Goal: Task Accomplishment & Management: Use online tool/utility

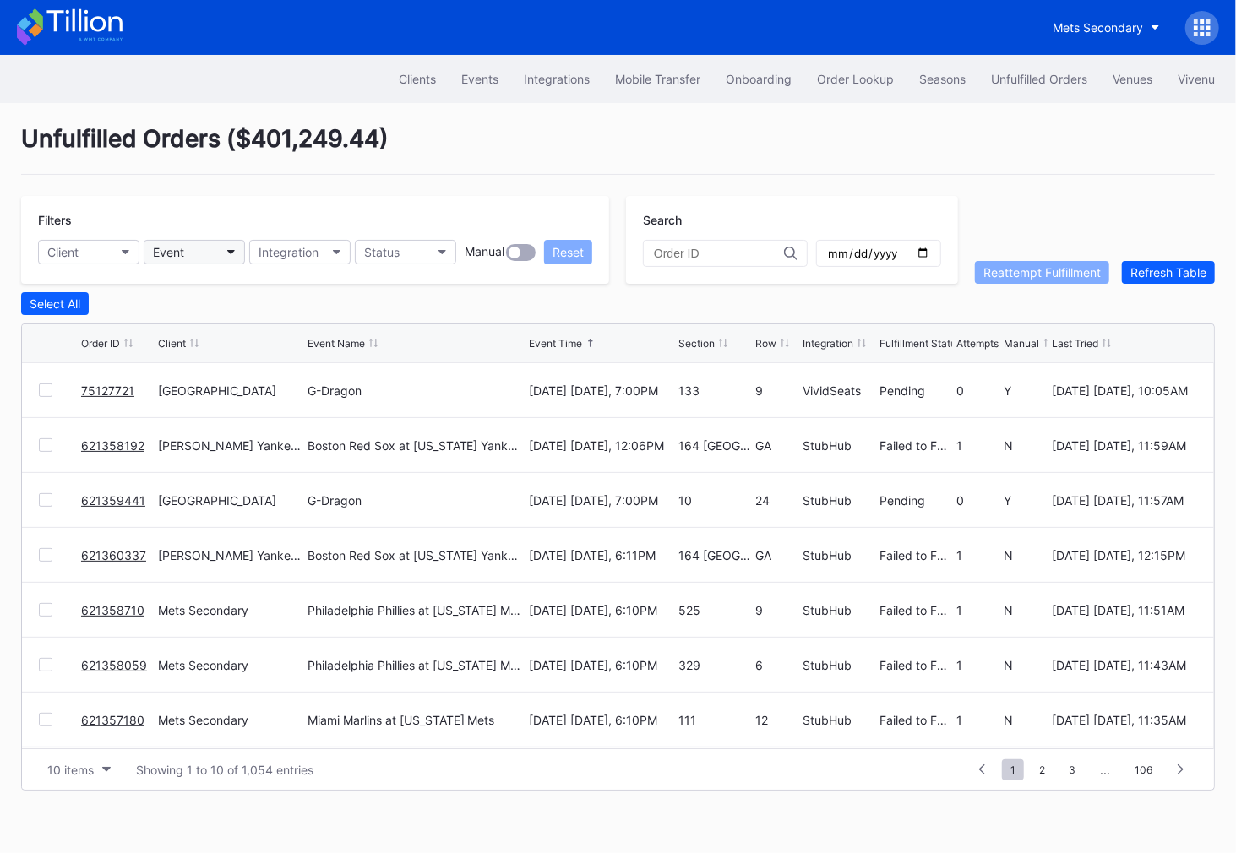
click at [173, 252] on div "Event" at bounding box center [168, 252] width 31 height 14
type input "redh"
click at [1025, 74] on div "Unfulfilled Orders" at bounding box center [1039, 79] width 96 height 14
click at [1021, 80] on div "Unfulfilled Orders" at bounding box center [1039, 79] width 96 height 14
click at [477, 79] on div "Events" at bounding box center [479, 79] width 37 height 14
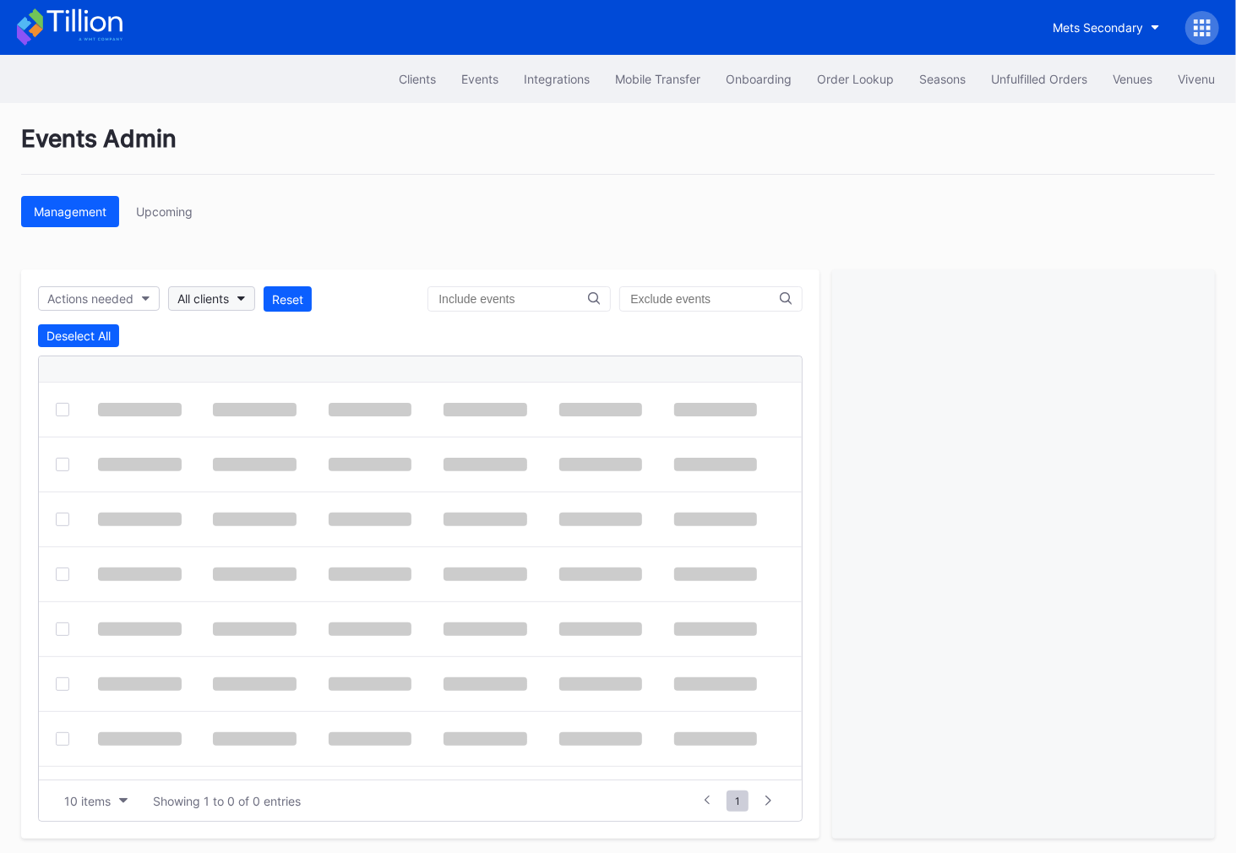
click at [199, 304] on button "All clients" at bounding box center [211, 298] width 87 height 25
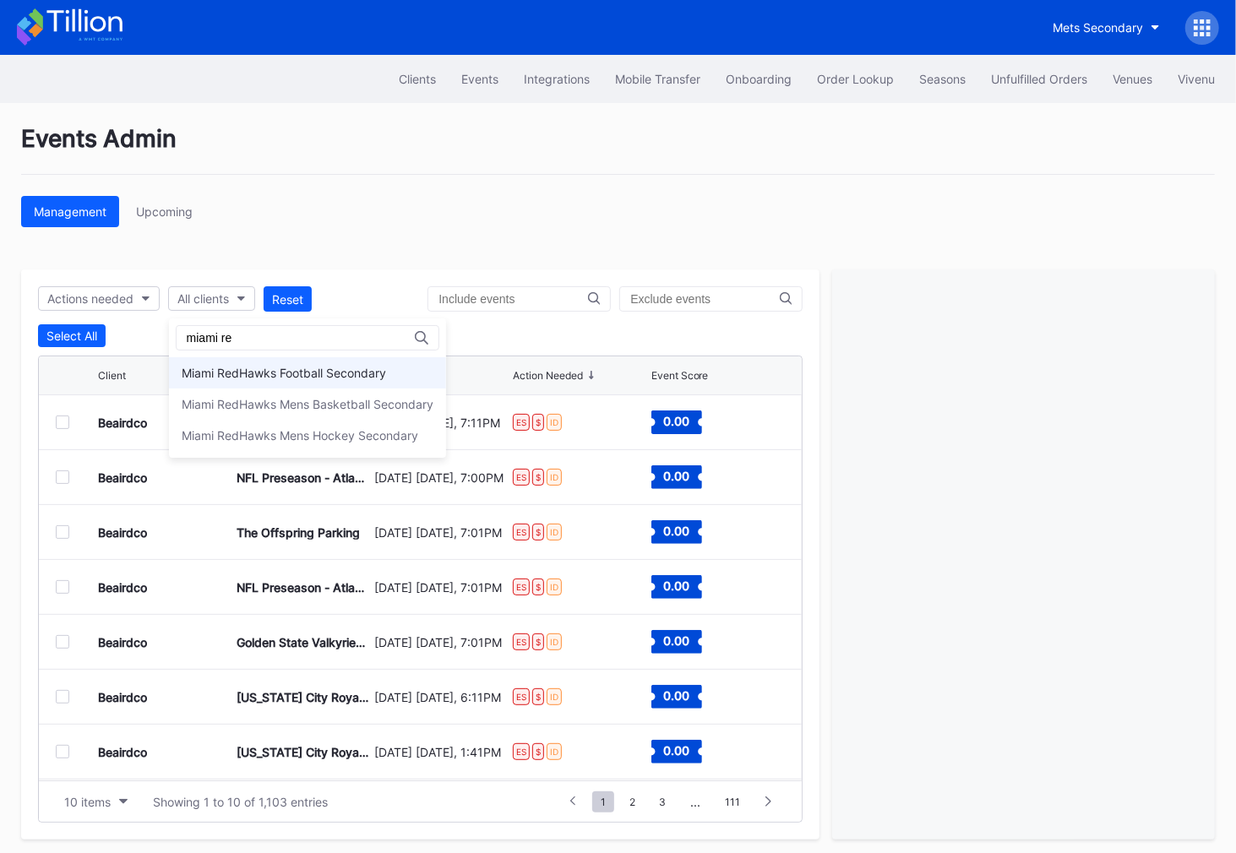
type input "miami re"
click at [303, 379] on div "Miami RedHawks Football Secondary" at bounding box center [307, 372] width 277 height 31
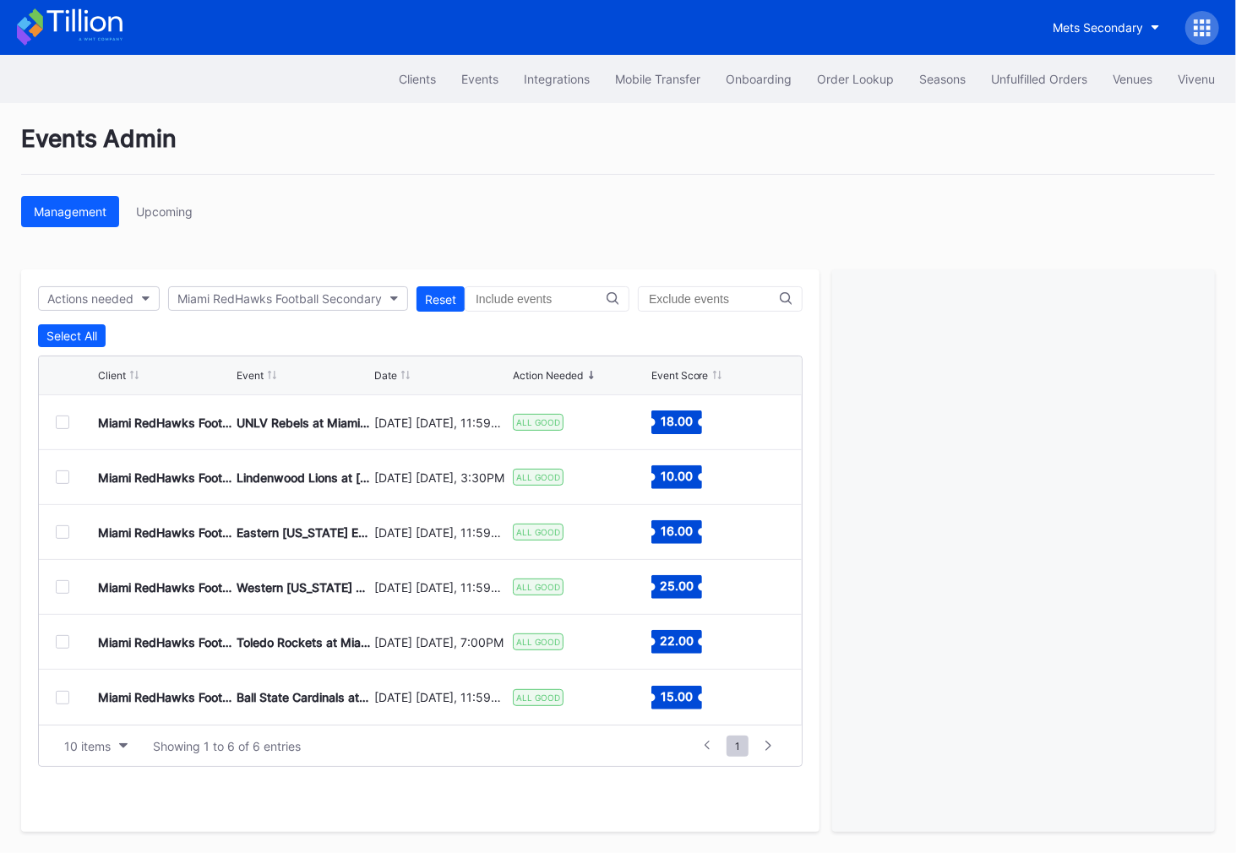
click at [65, 418] on div at bounding box center [63, 423] width 14 height 14
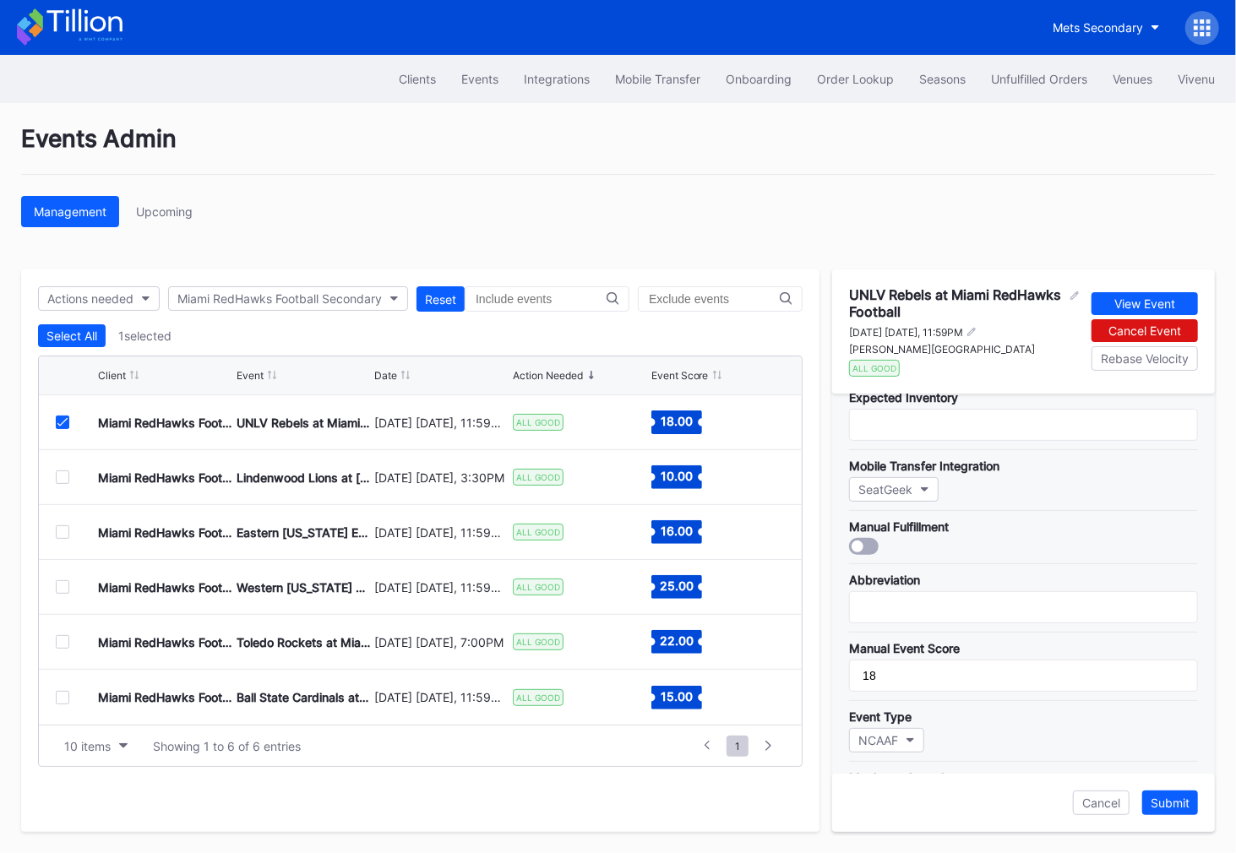
scroll to position [150, 0]
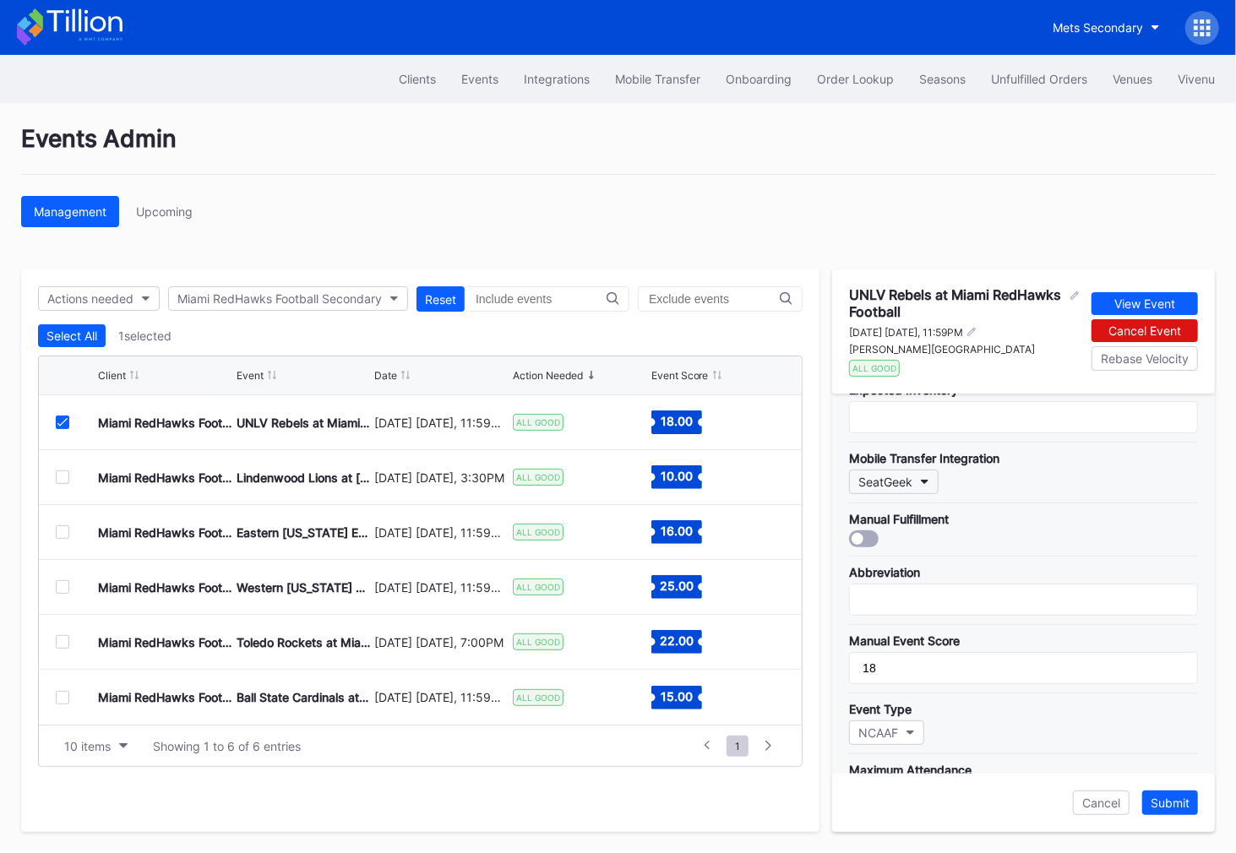
click at [915, 476] on button "SeatGeek" at bounding box center [894, 482] width 90 height 25
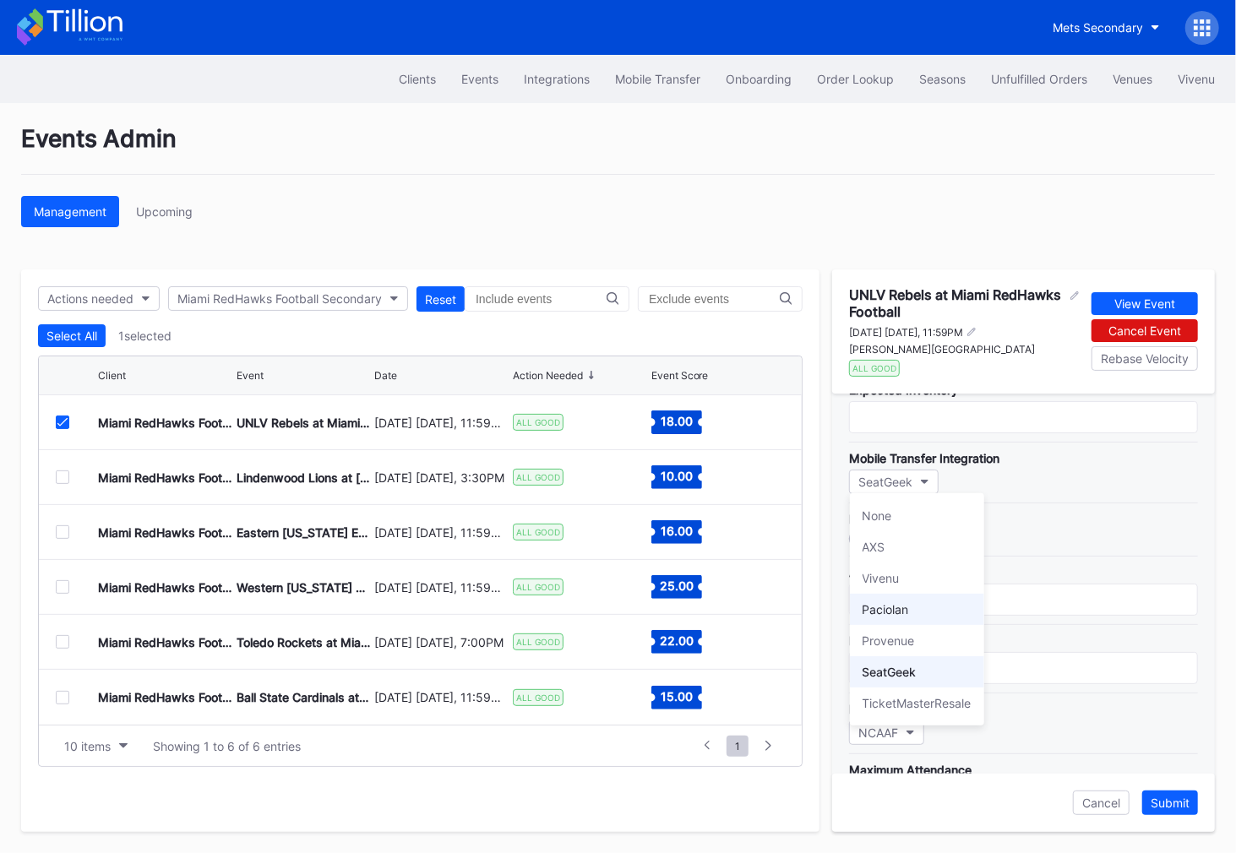
click at [926, 618] on div "Paciolan" at bounding box center [917, 609] width 134 height 31
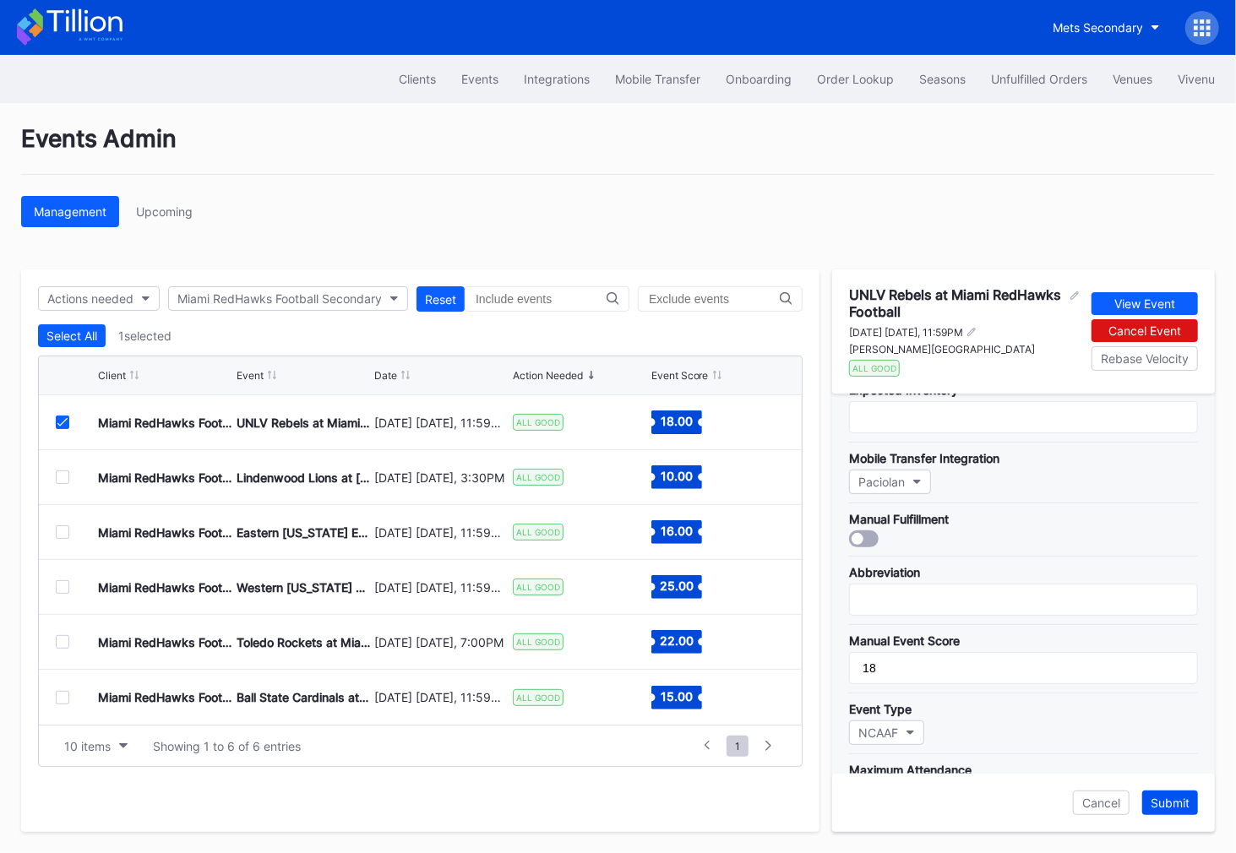
click at [1180, 808] on div "Submit" at bounding box center [1170, 803] width 39 height 14
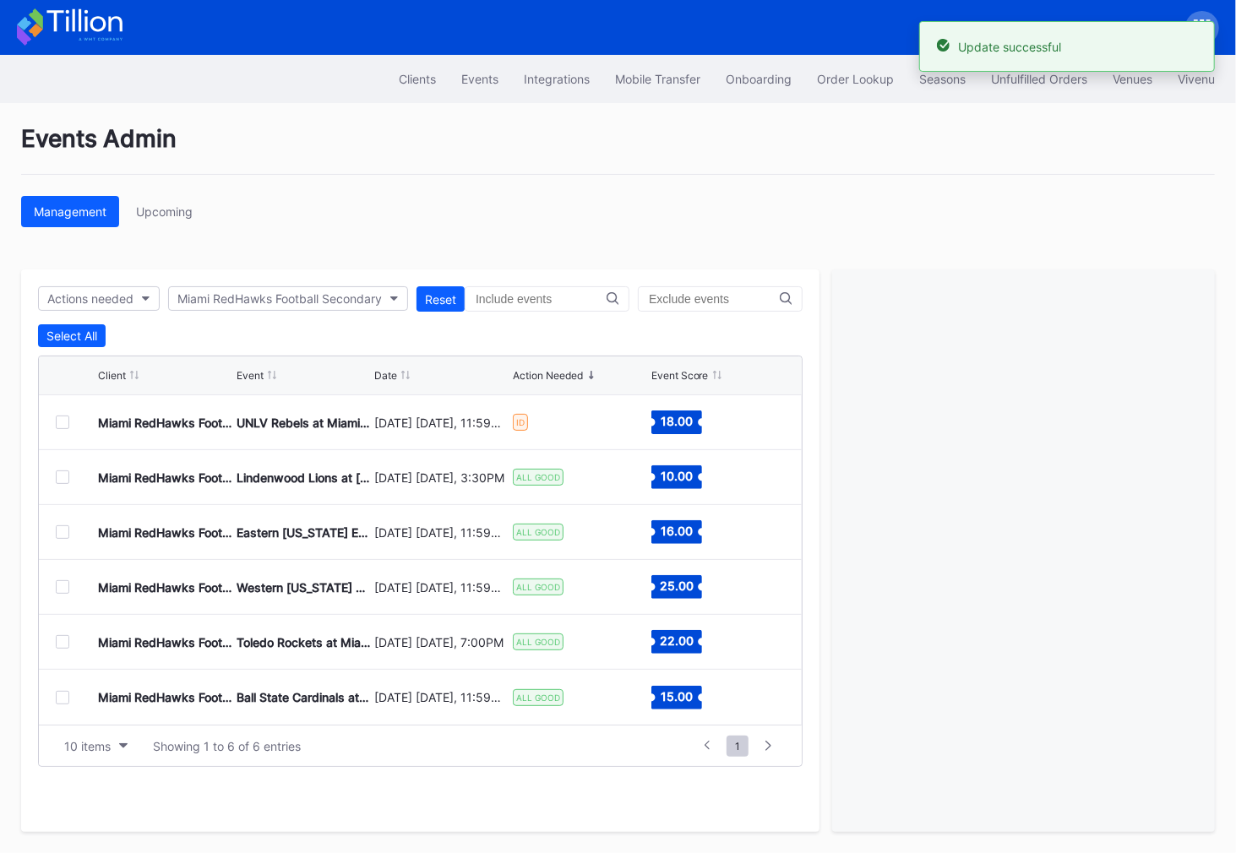
click at [60, 473] on div at bounding box center [63, 478] width 14 height 14
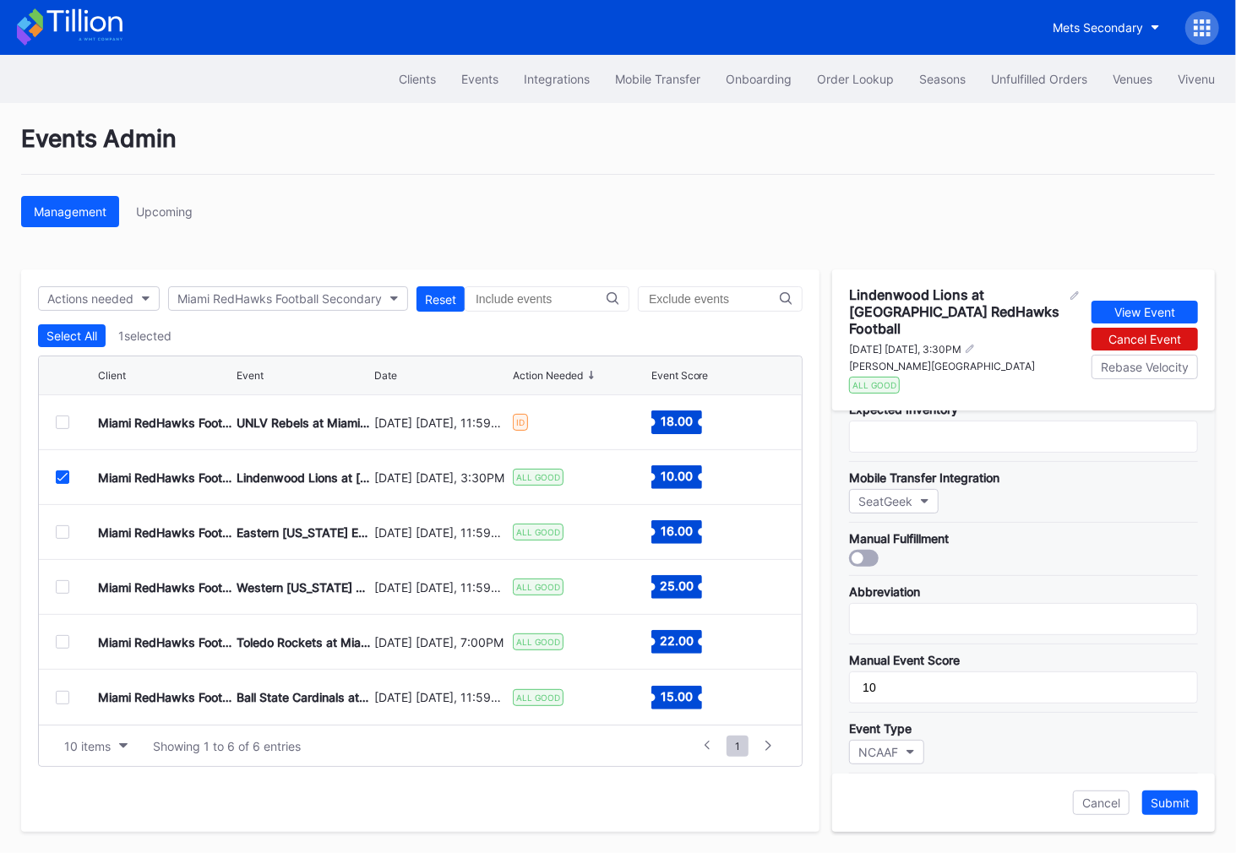
scroll to position [146, 0]
click at [923, 500] on icon "button" at bounding box center [925, 502] width 8 height 5
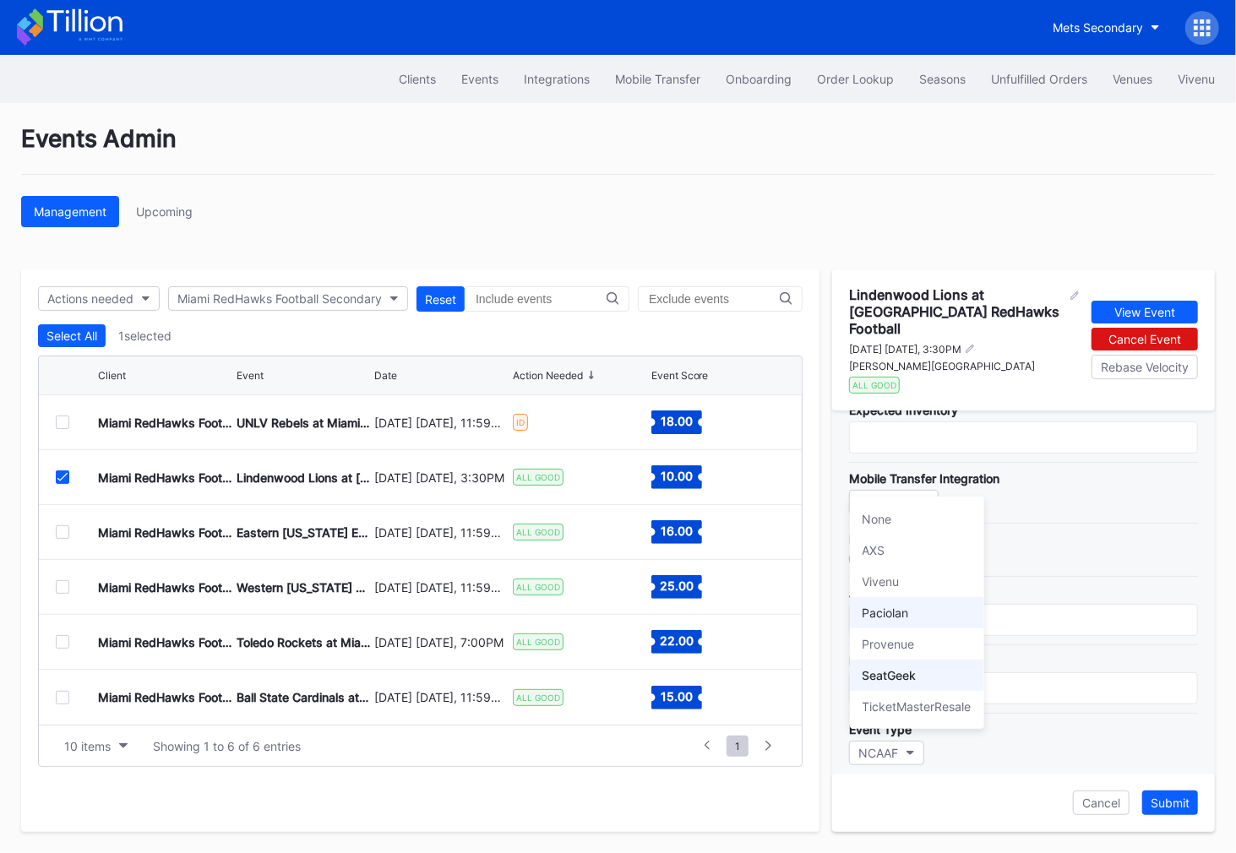
click at [914, 607] on div "Paciolan" at bounding box center [917, 612] width 134 height 31
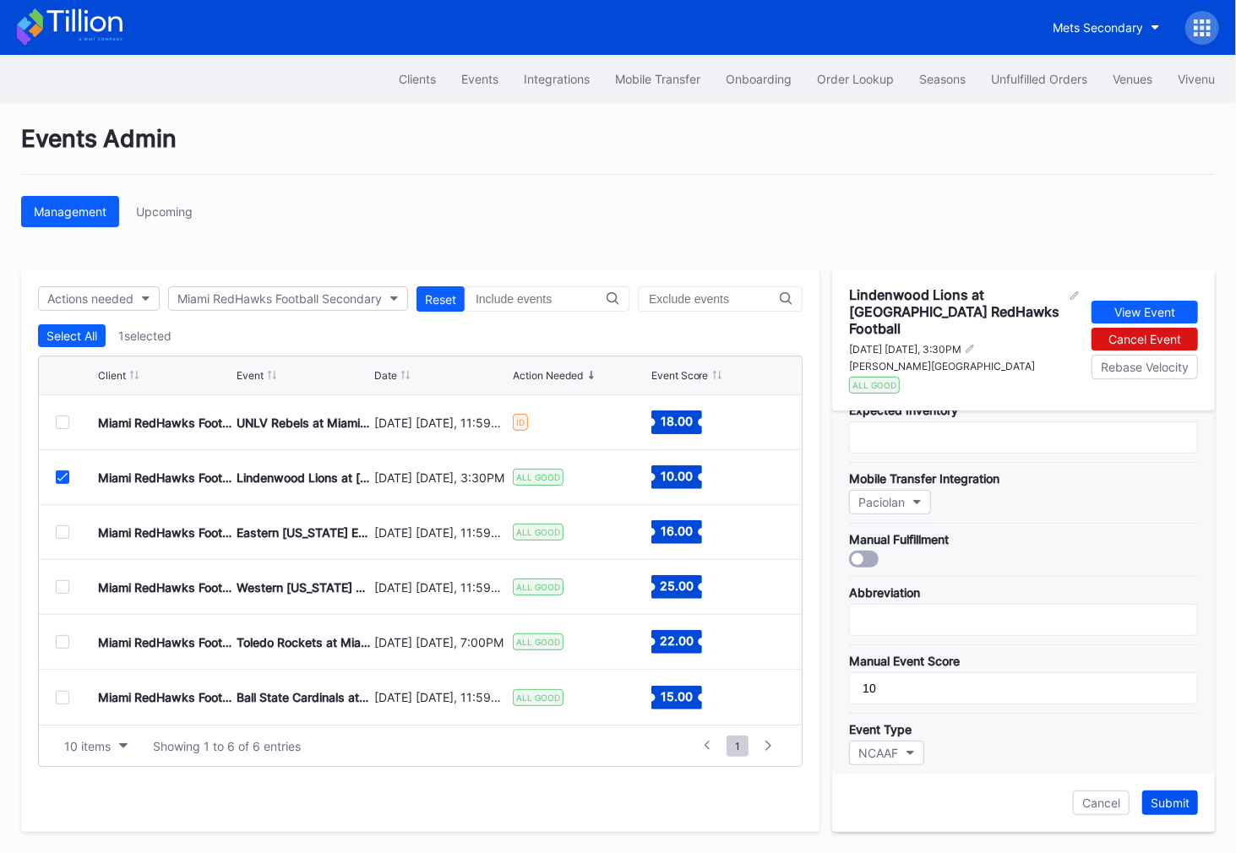
click at [1176, 808] on div "Submit" at bounding box center [1170, 803] width 39 height 14
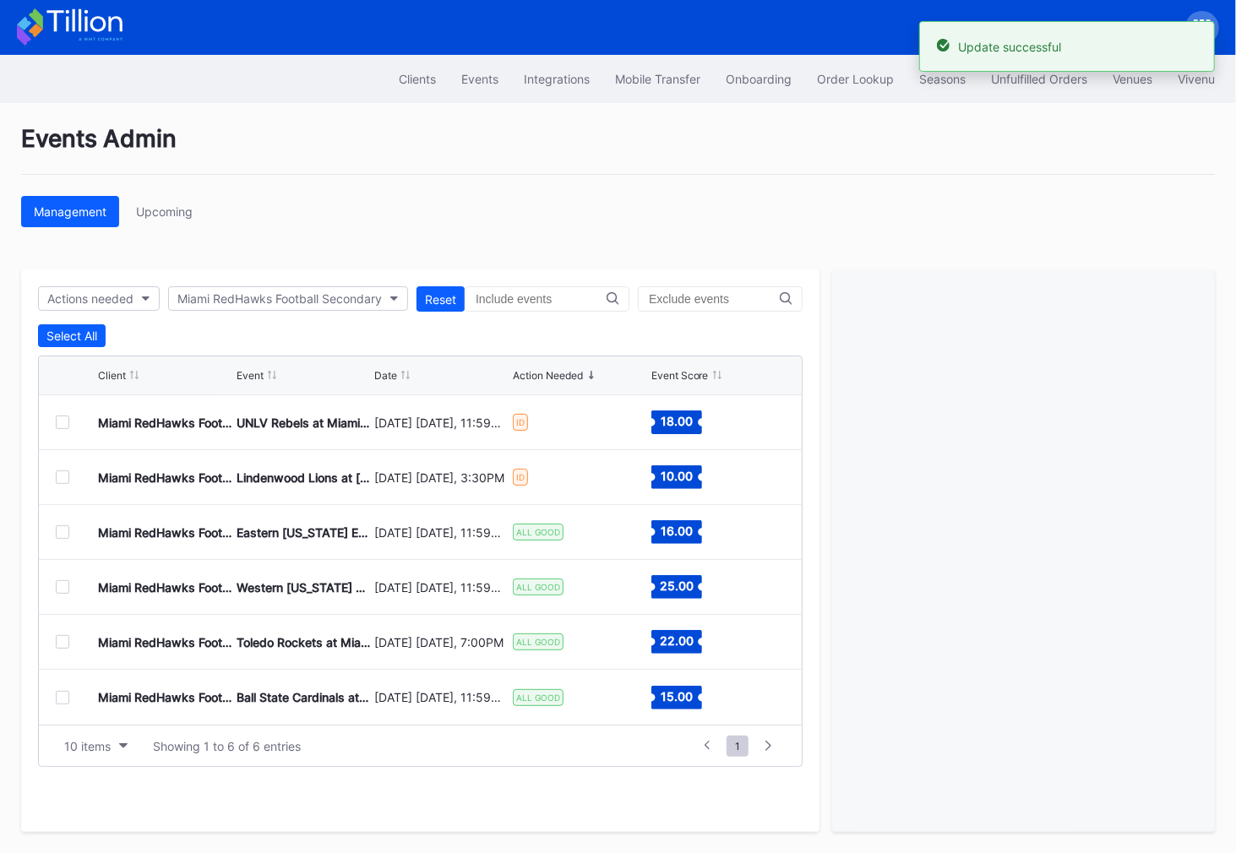
click at [62, 529] on div at bounding box center [63, 533] width 14 height 14
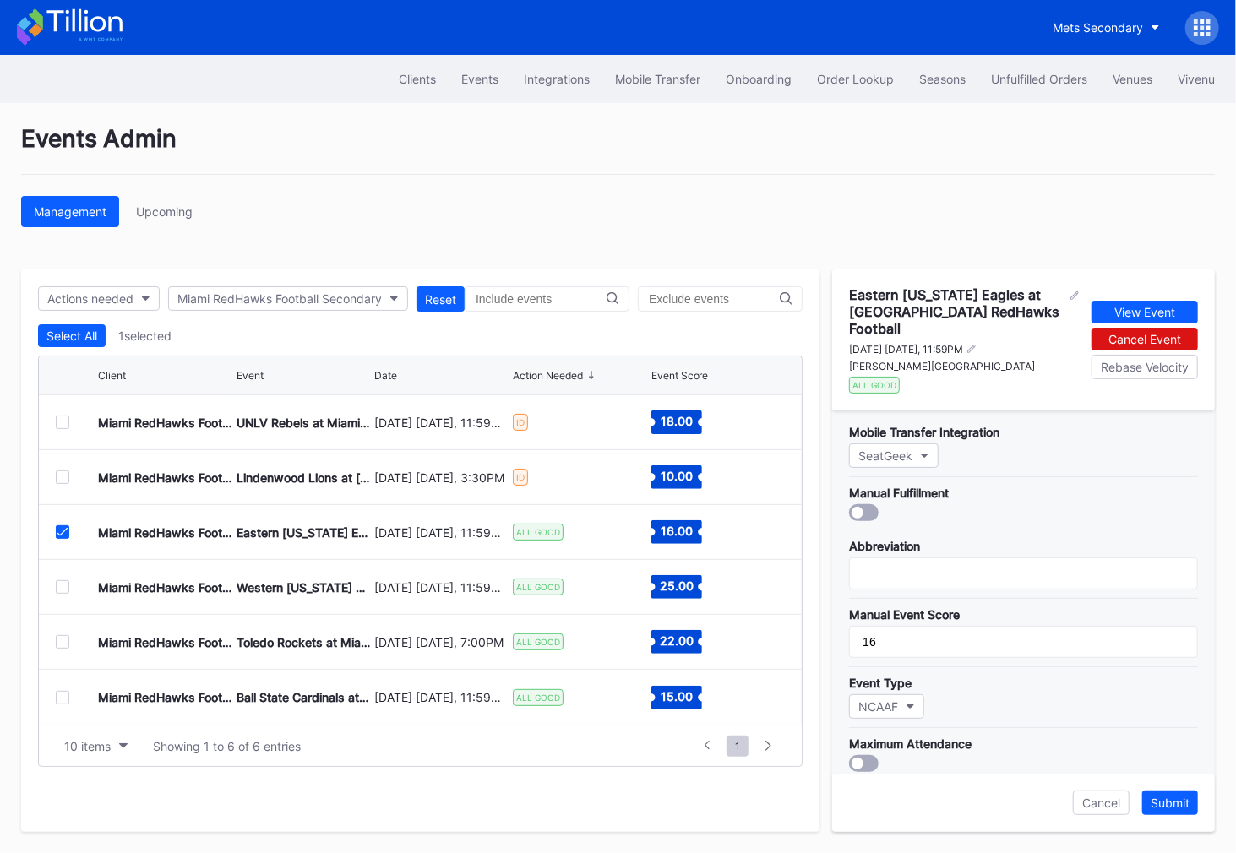
scroll to position [181, 0]
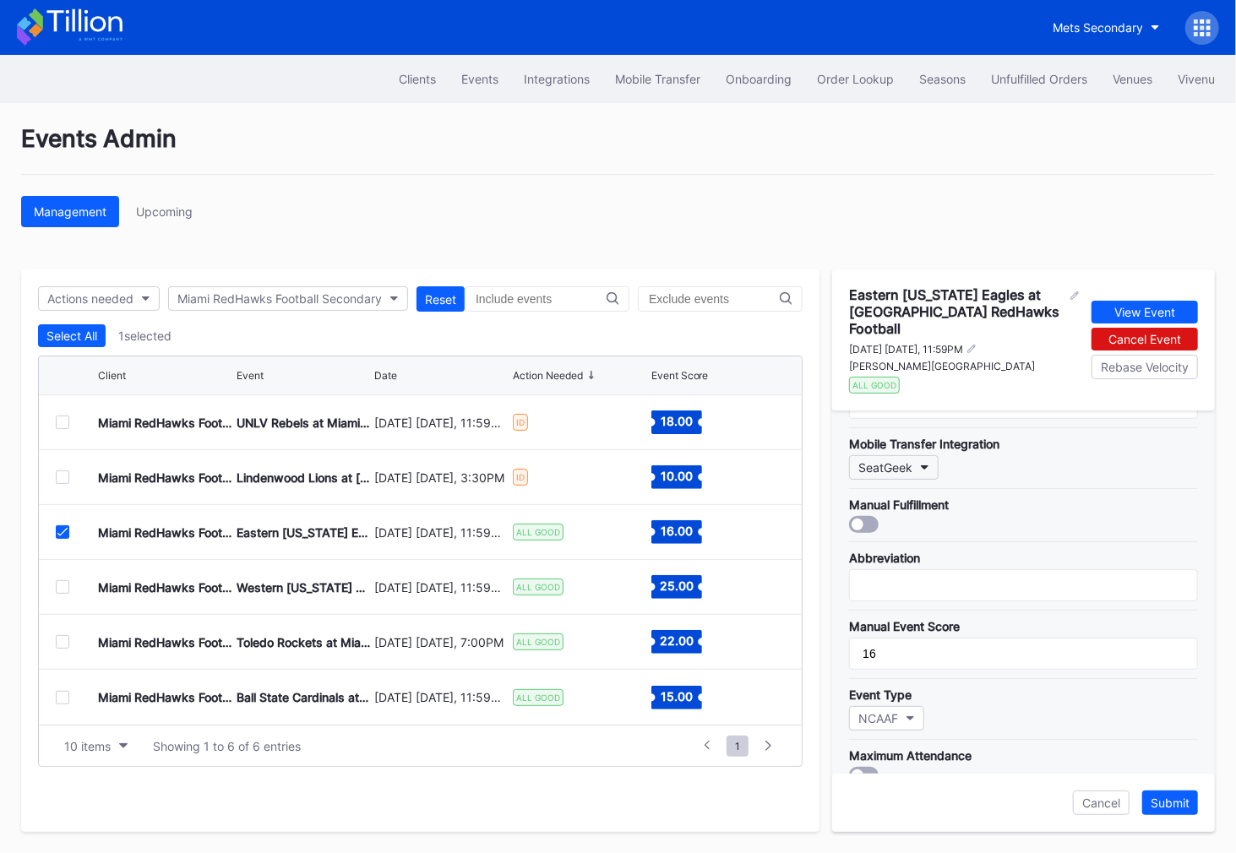
click at [913, 455] on button "SeatGeek" at bounding box center [894, 467] width 90 height 25
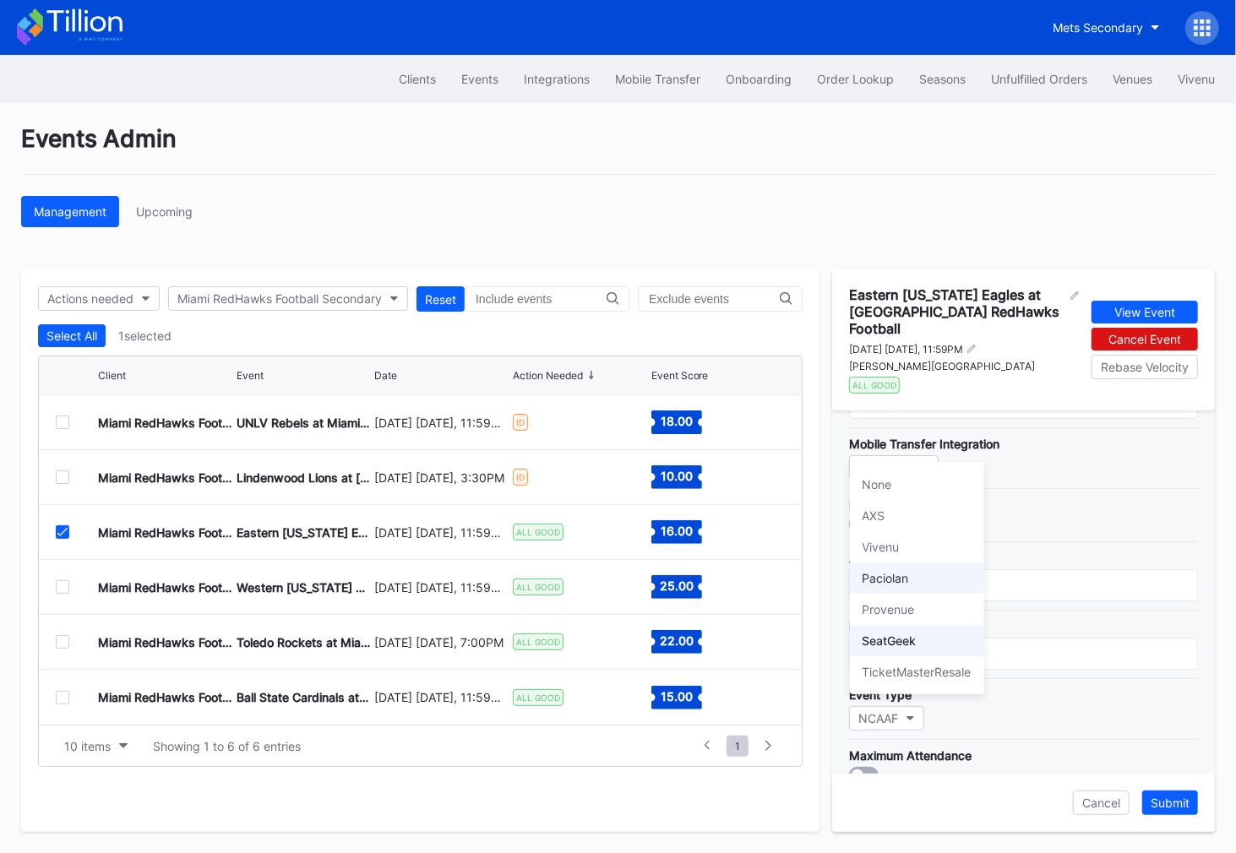
click at [925, 580] on div "Paciolan" at bounding box center [917, 578] width 134 height 31
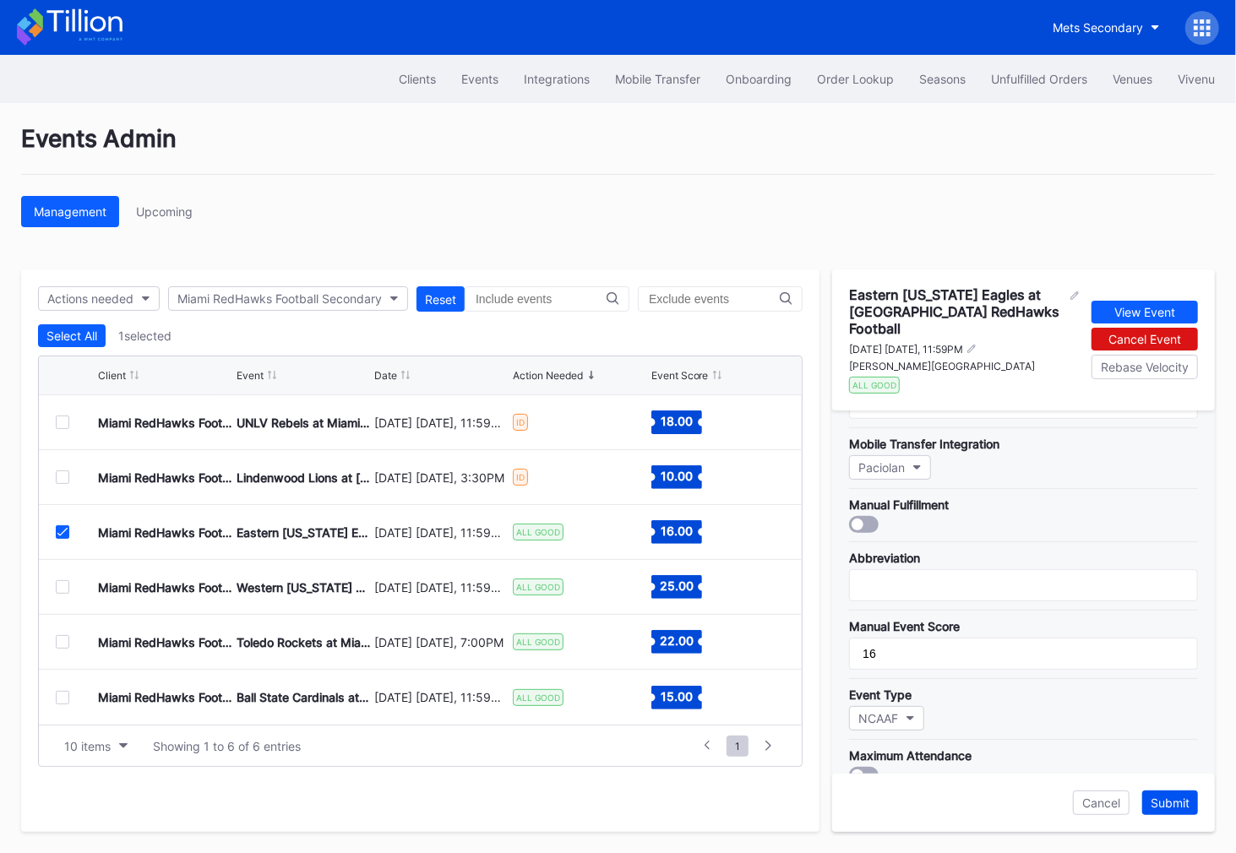
click at [1171, 798] on div "Submit" at bounding box center [1170, 803] width 39 height 14
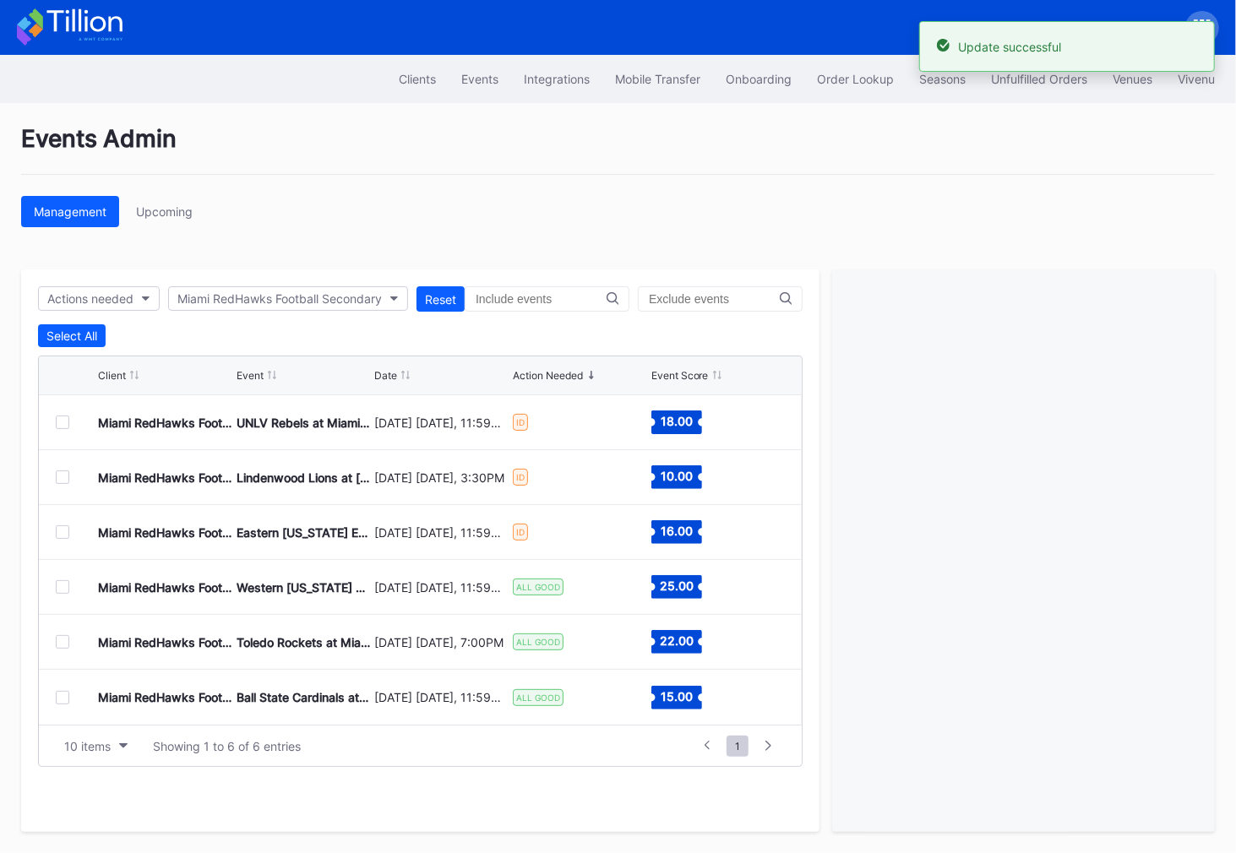
click at [62, 582] on div at bounding box center [63, 587] width 14 height 14
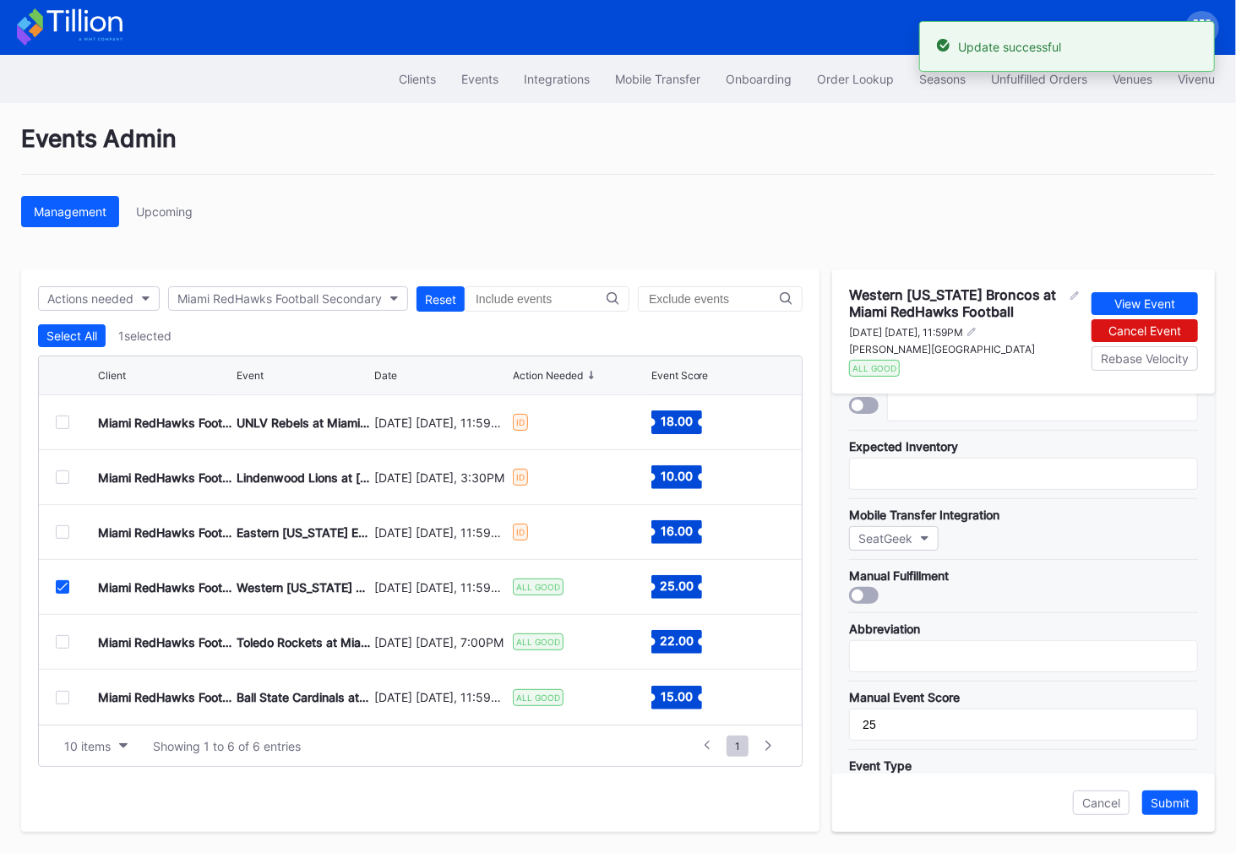
scroll to position [139, 0]
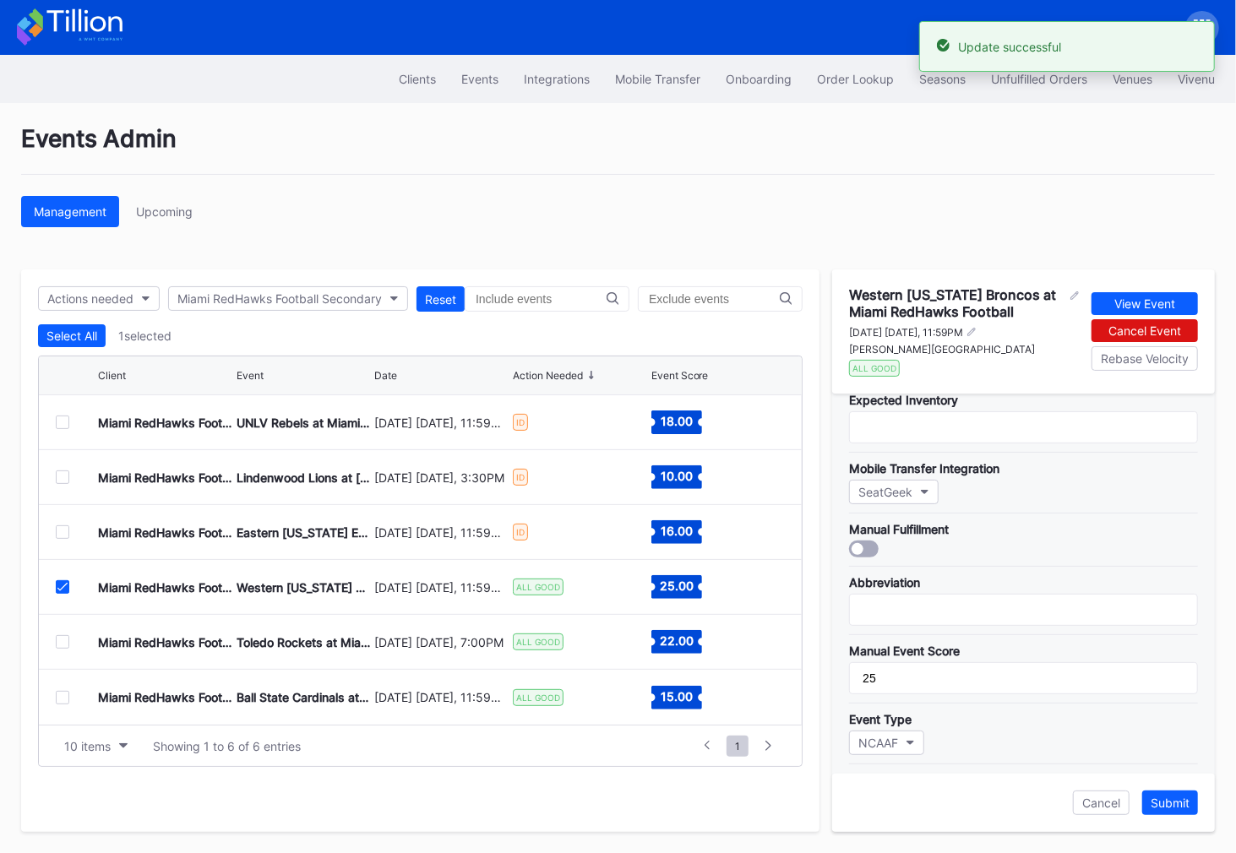
click at [895, 489] on div "SeatGeek" at bounding box center [885, 492] width 54 height 14
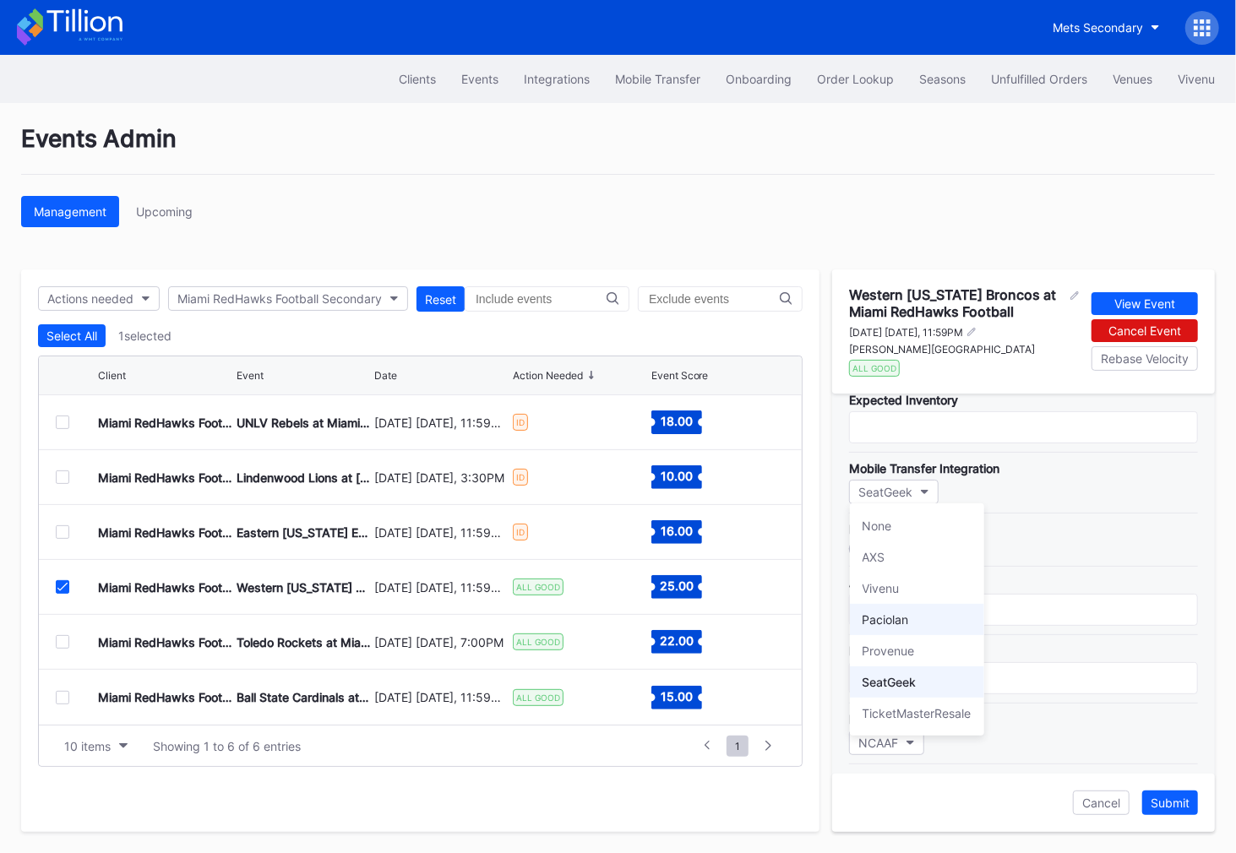
click at [925, 621] on div "Paciolan" at bounding box center [917, 619] width 134 height 31
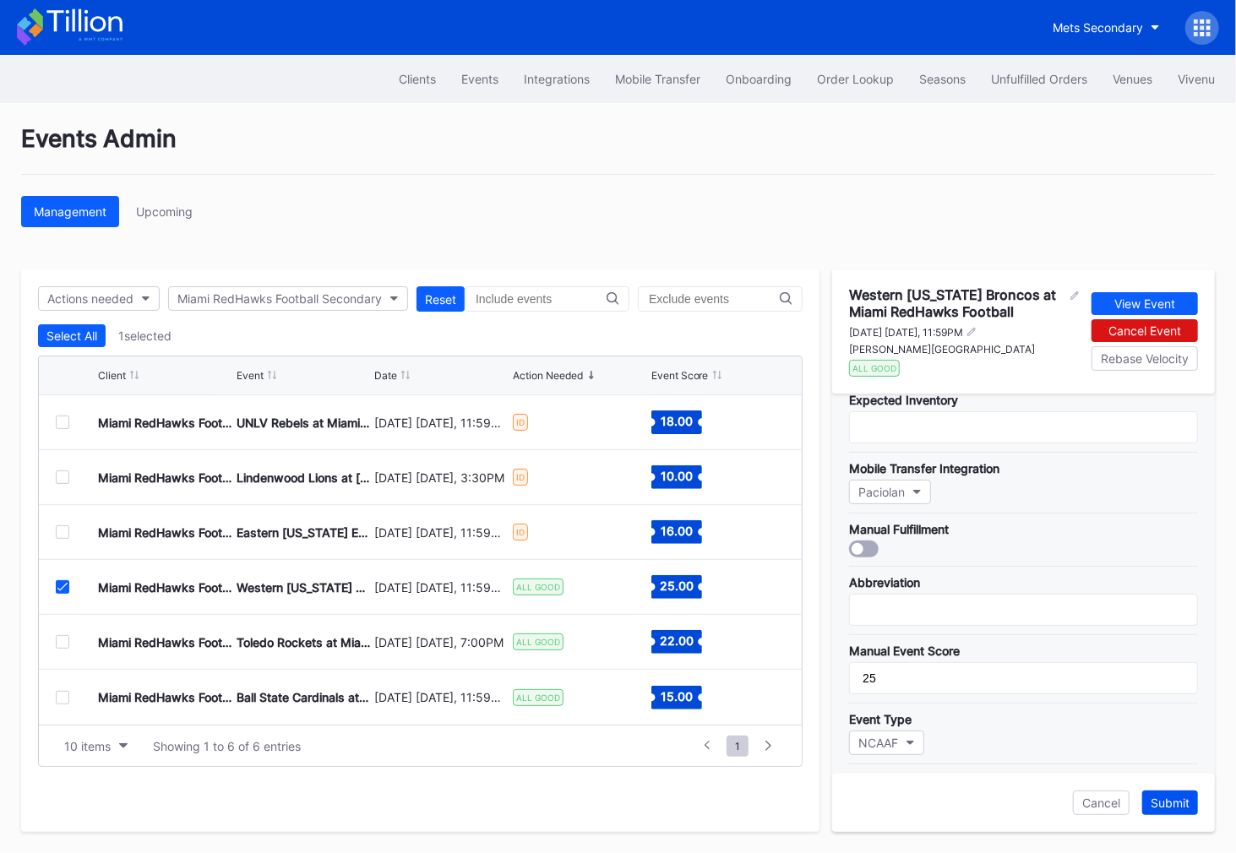
click at [1171, 803] on div "Submit" at bounding box center [1170, 803] width 39 height 14
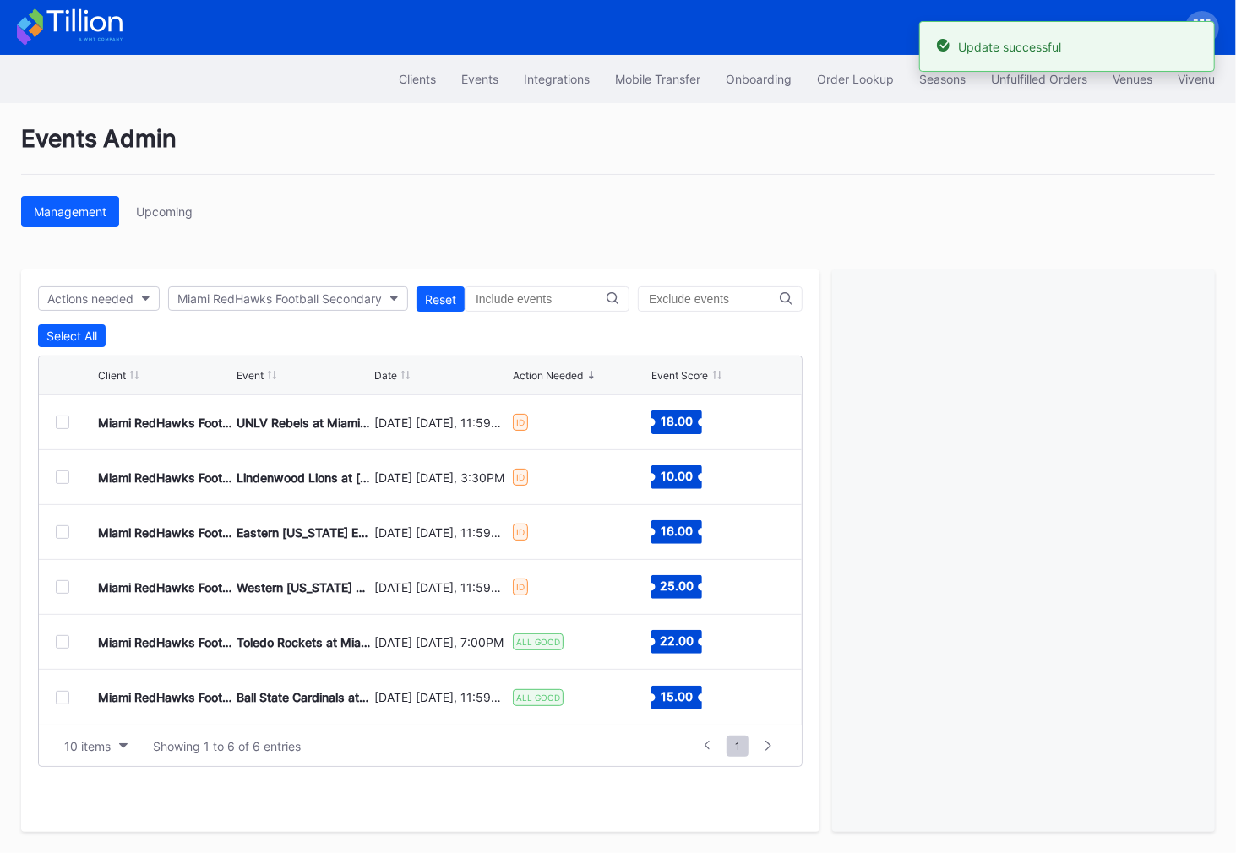
click at [60, 636] on div at bounding box center [63, 642] width 14 height 14
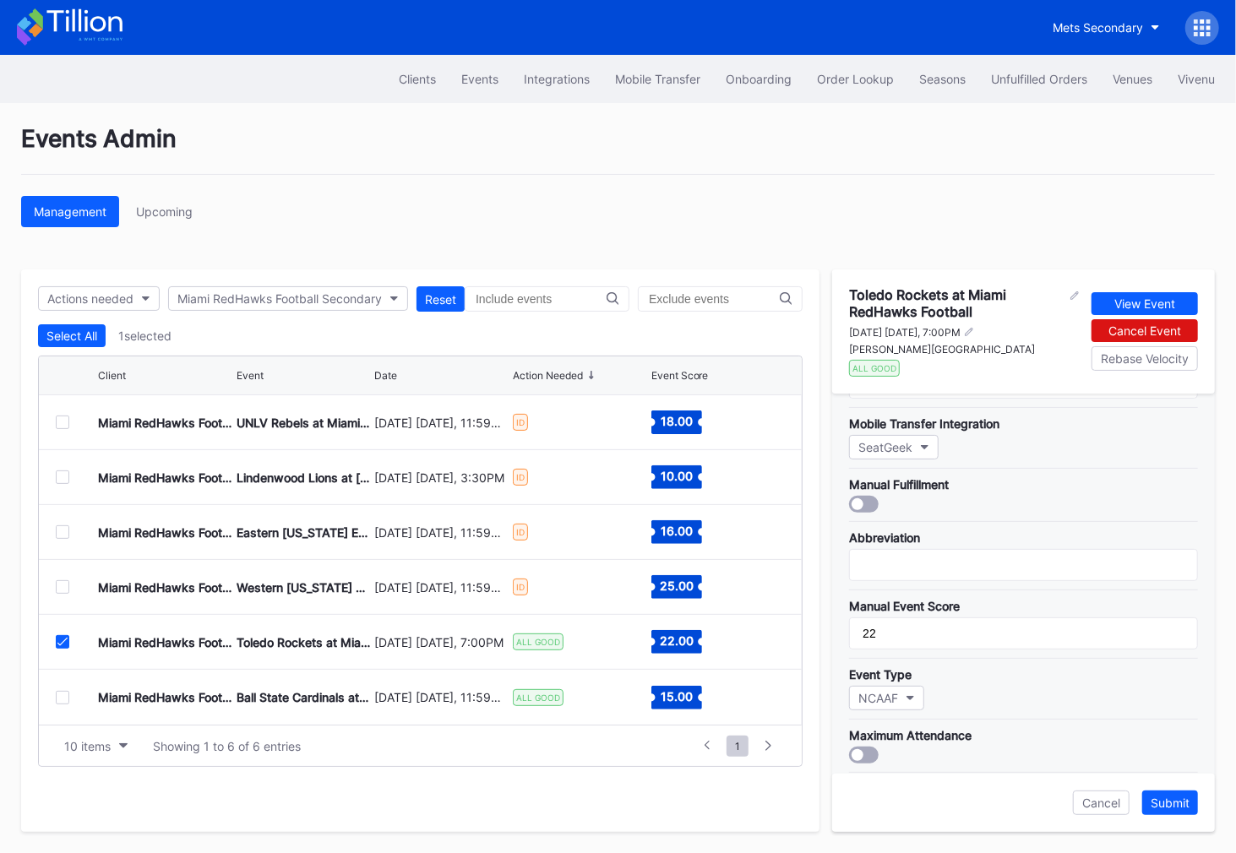
scroll to position [175, 0]
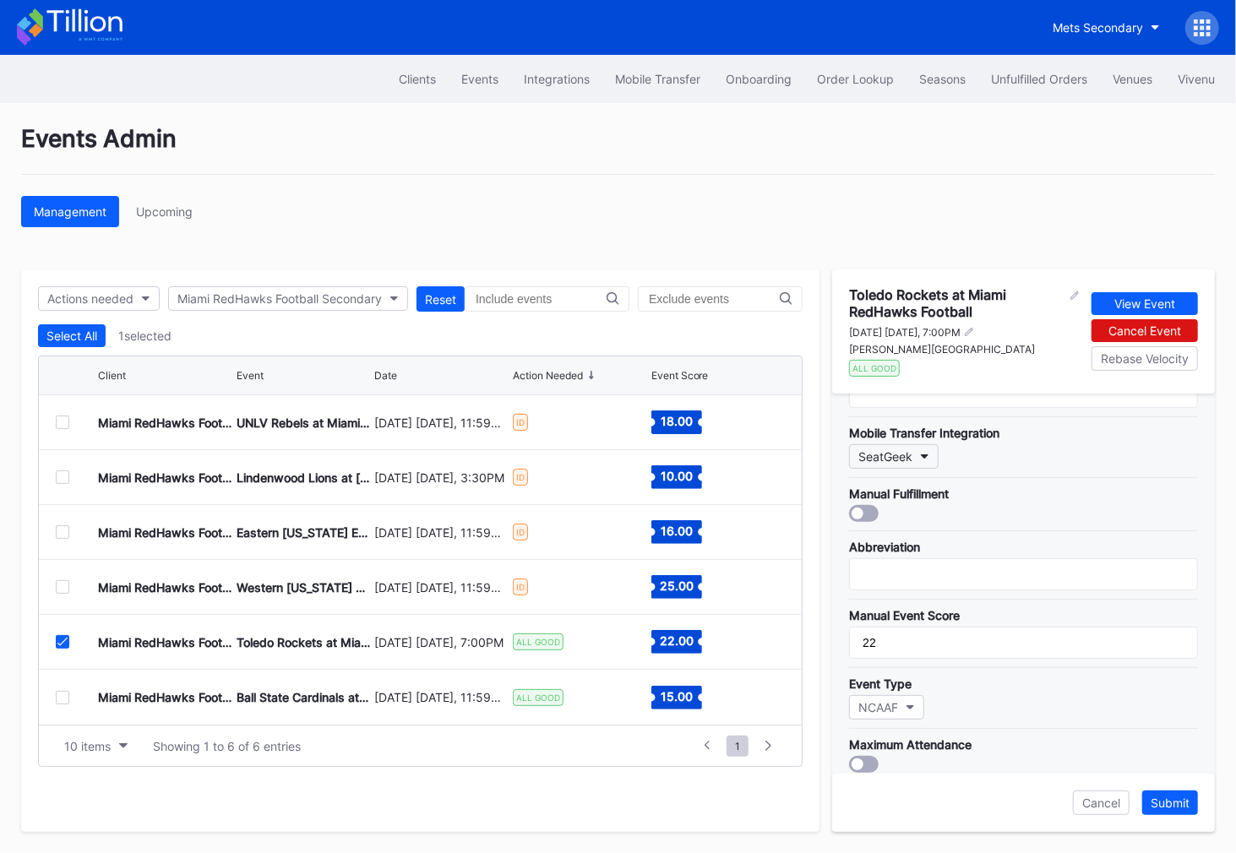
click at [873, 449] on div "SeatGeek" at bounding box center [885, 456] width 54 height 14
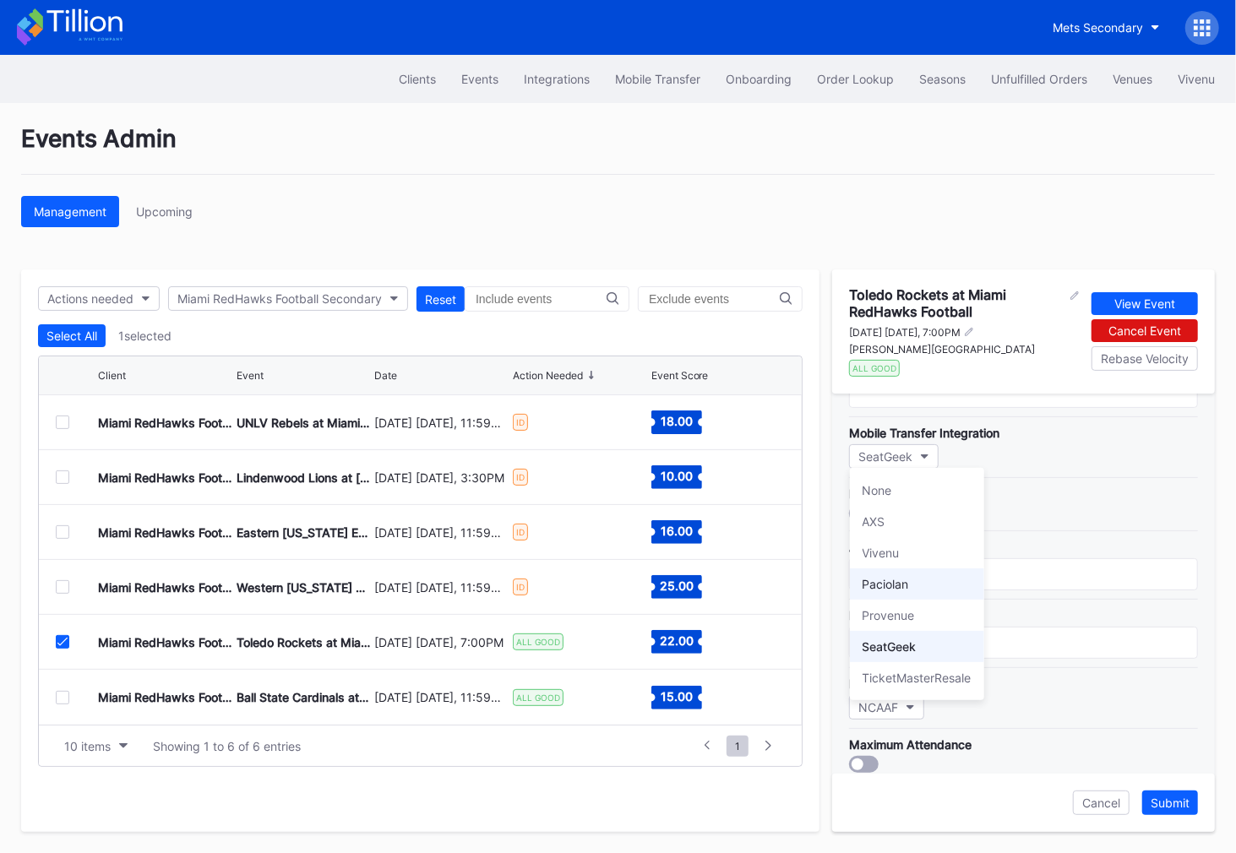
click at [912, 578] on div "Paciolan" at bounding box center [917, 584] width 134 height 31
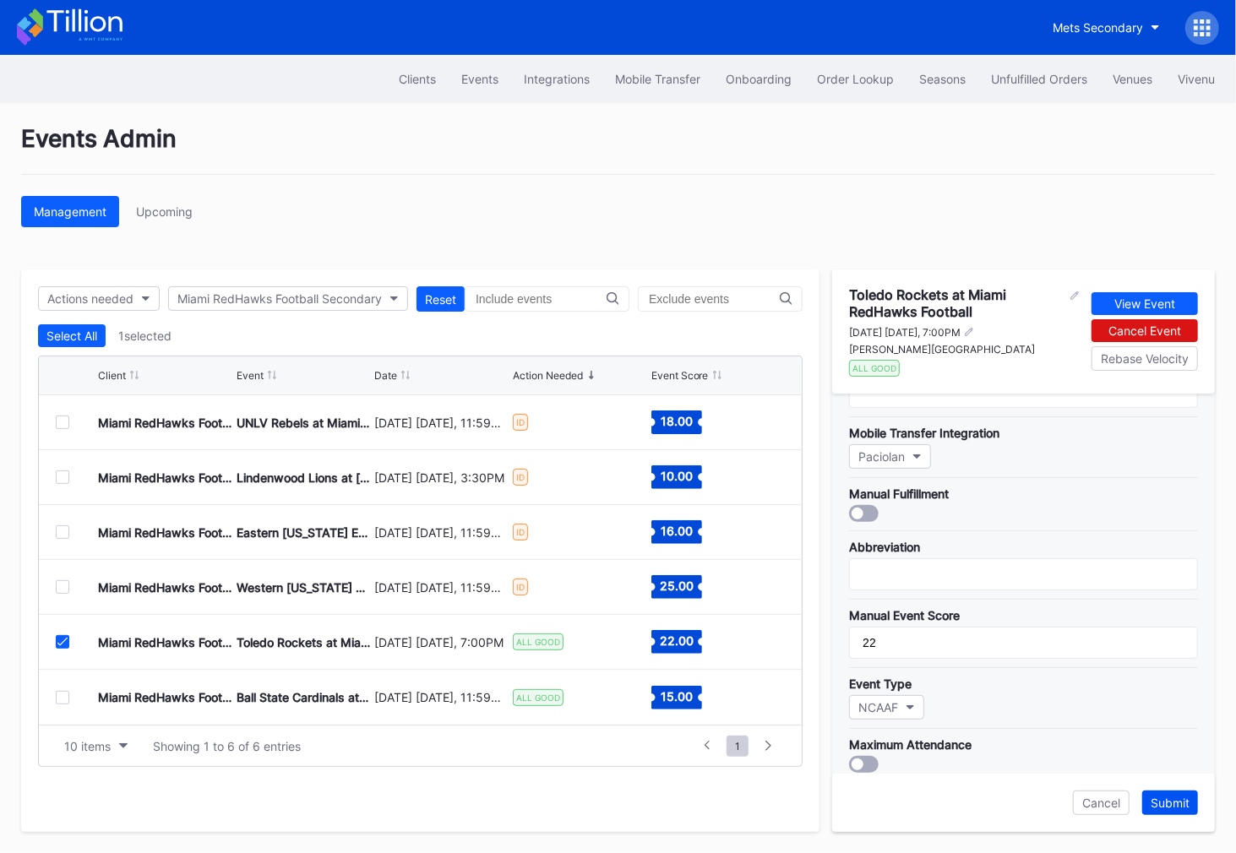
click at [1173, 801] on div "Submit" at bounding box center [1170, 803] width 39 height 14
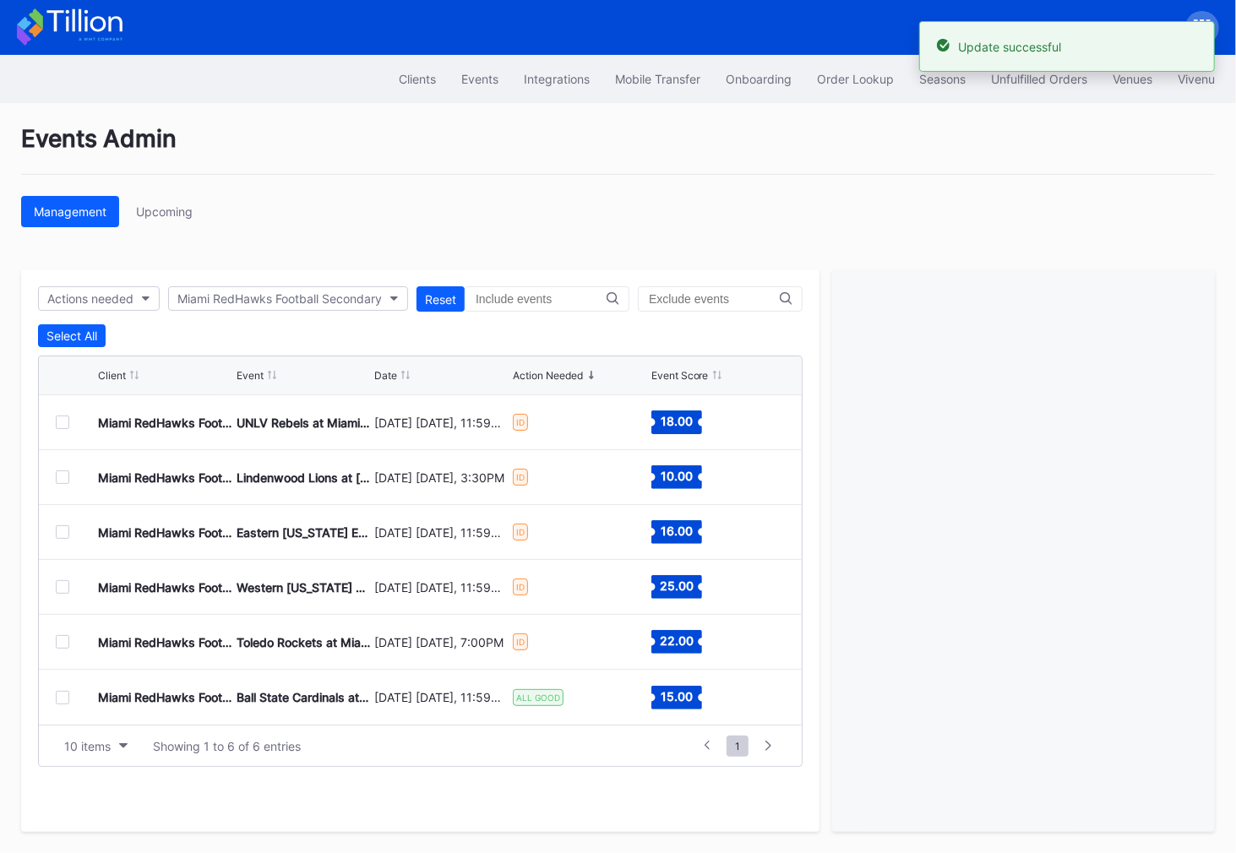
click at [53, 692] on div "Miami RedHawks Football Secondary Ball State Cardinals at Miami RedHawks Footba…" at bounding box center [420, 697] width 763 height 55
click at [68, 695] on div at bounding box center [63, 698] width 14 height 14
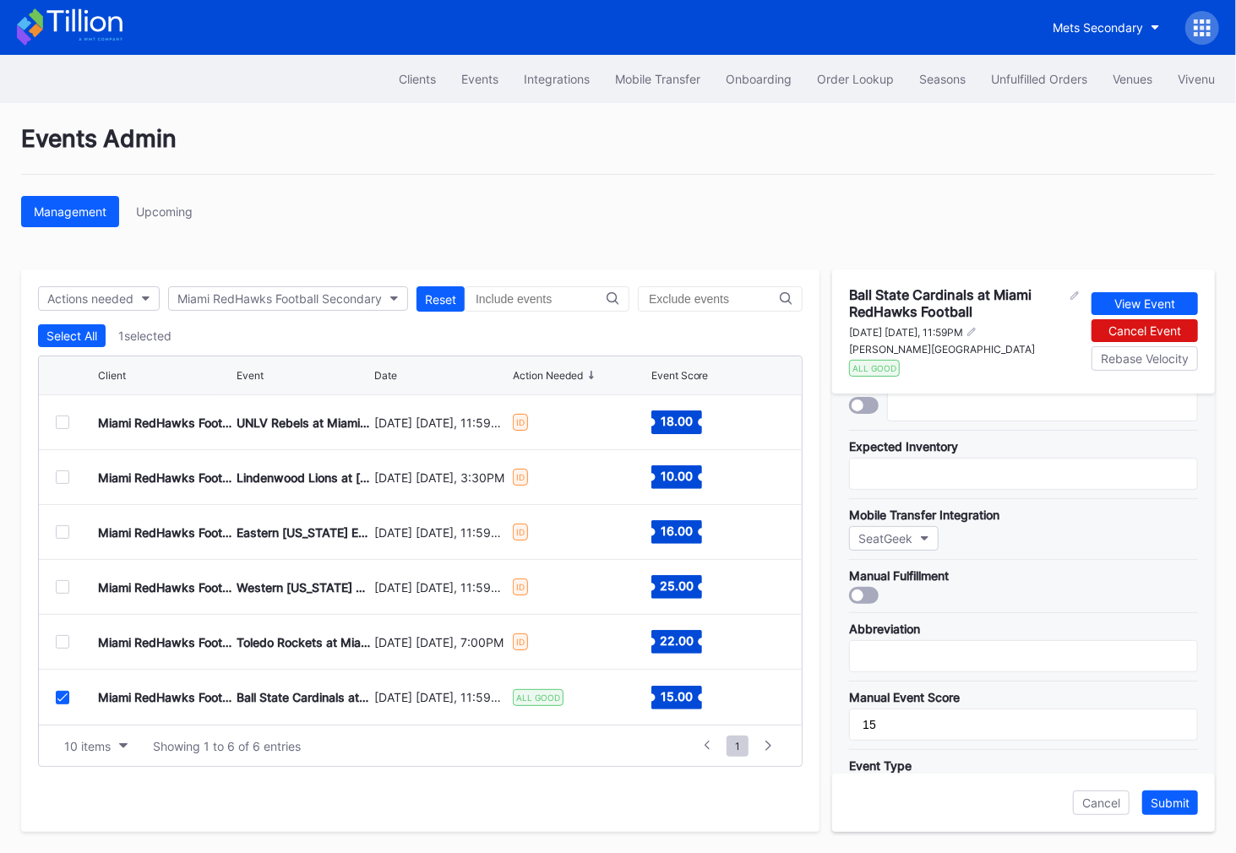
scroll to position [91, 0]
click at [912, 528] on button "SeatGeek" at bounding box center [894, 540] width 90 height 25
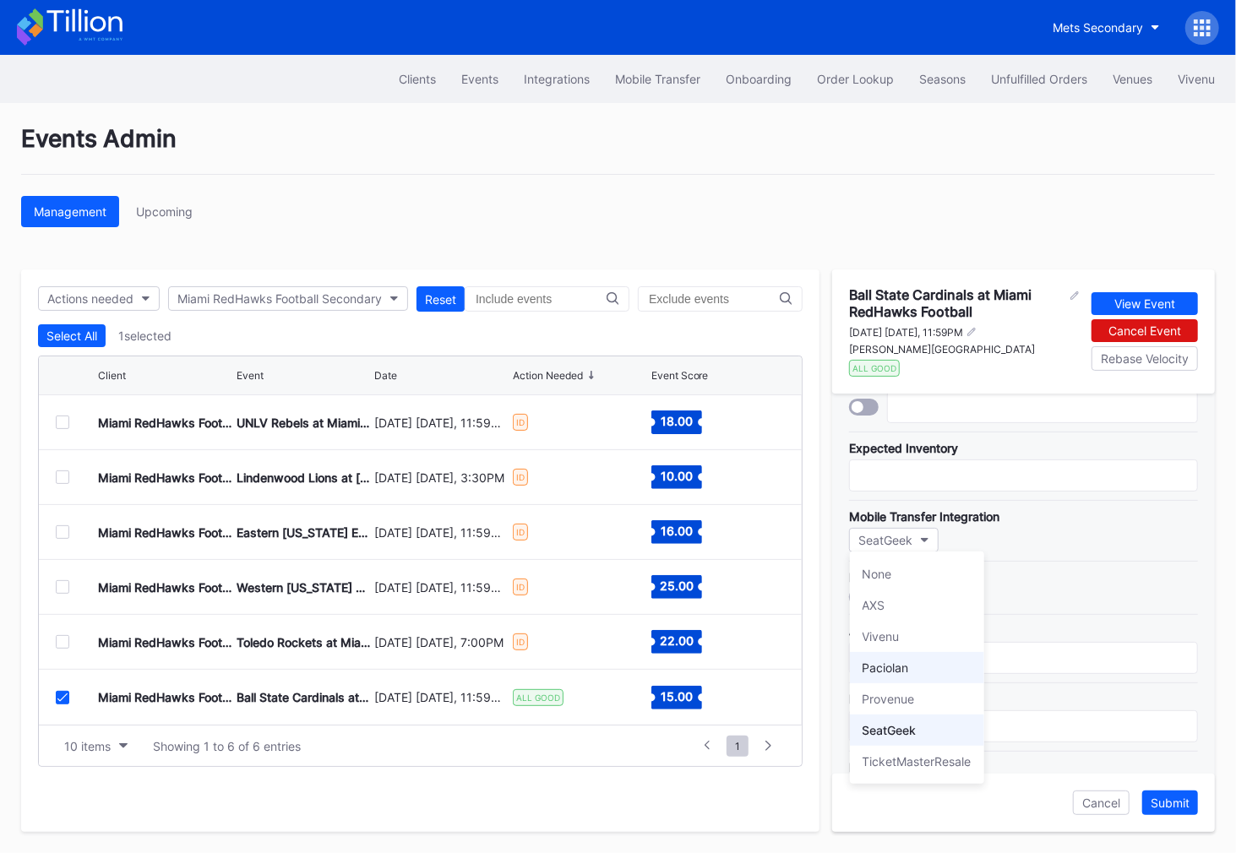
click at [928, 667] on div "Paciolan" at bounding box center [917, 667] width 134 height 31
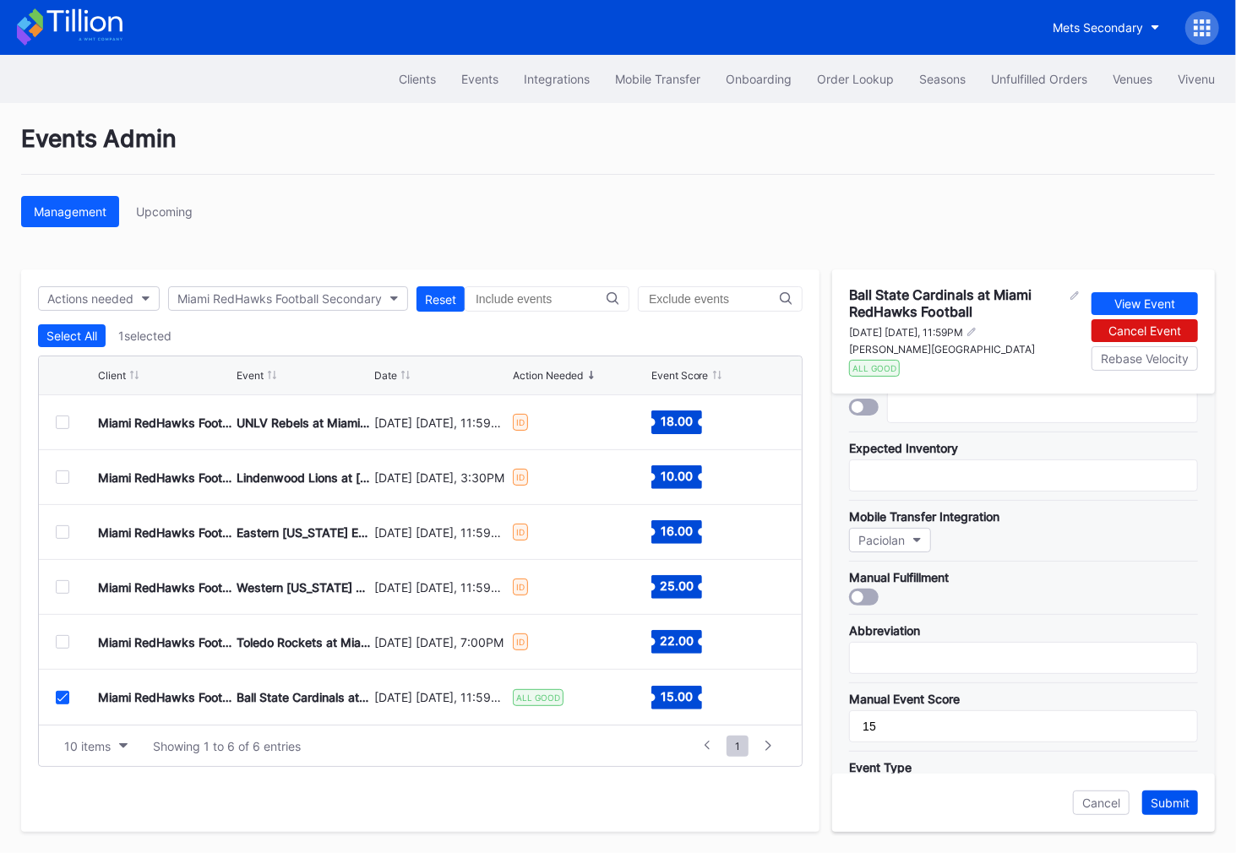
click at [1174, 803] on div "Submit" at bounding box center [1170, 803] width 39 height 14
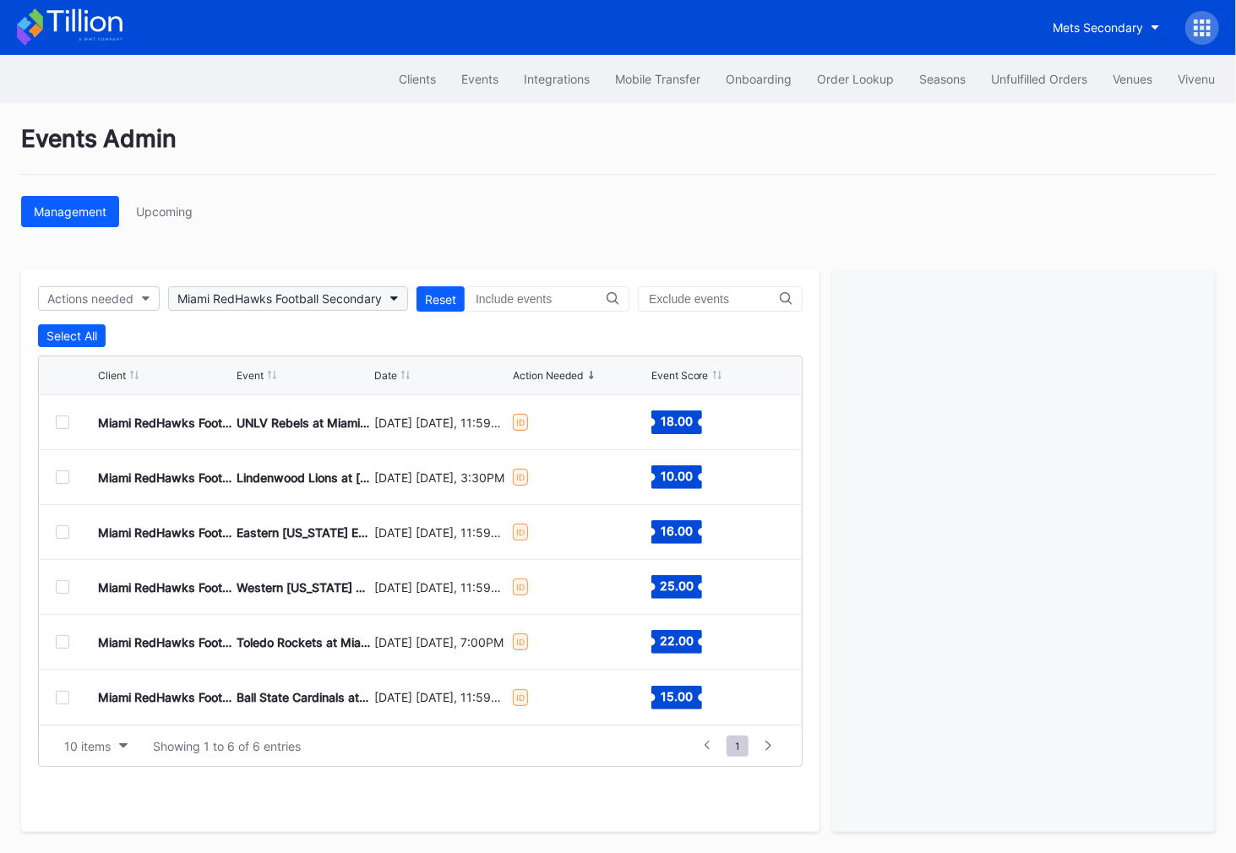
click at [249, 300] on div "Miami RedHawks Football Secondary" at bounding box center [279, 298] width 204 height 14
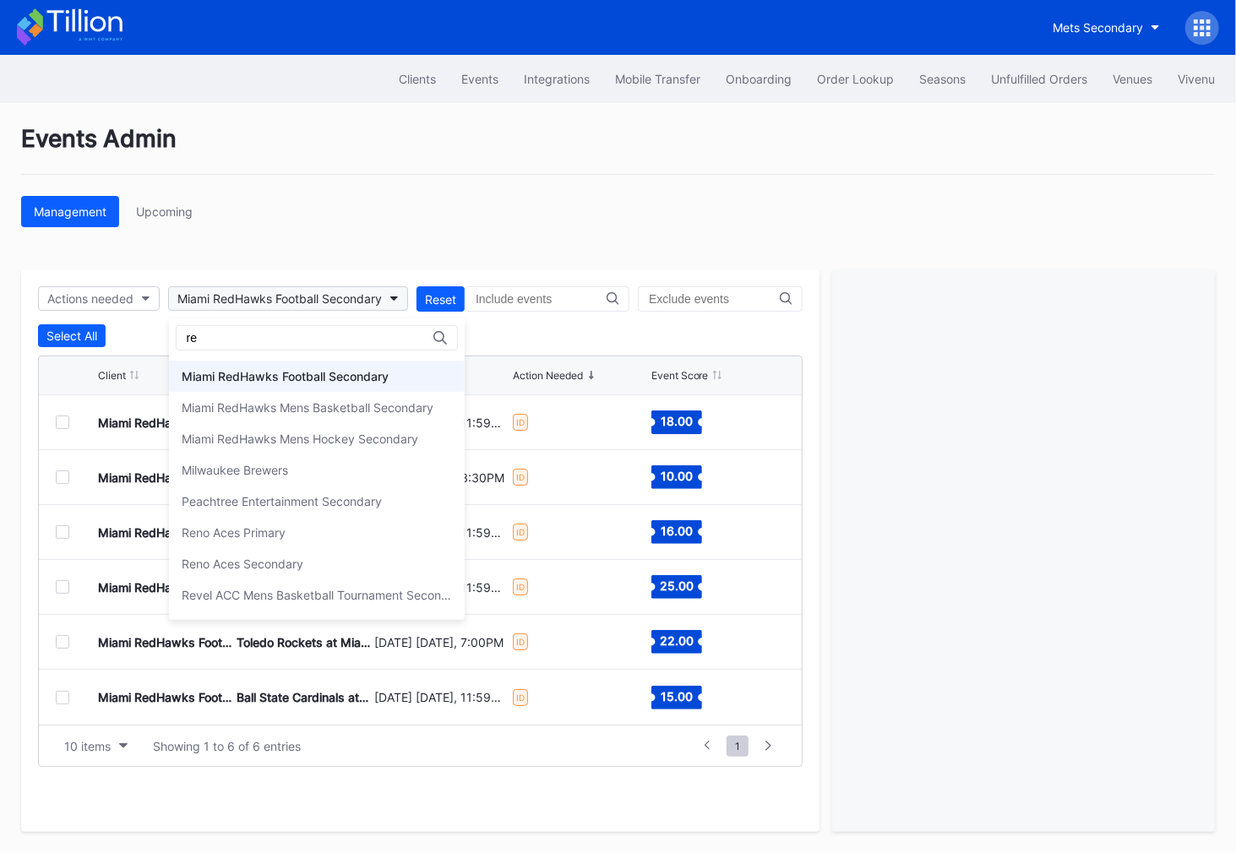
type input "r"
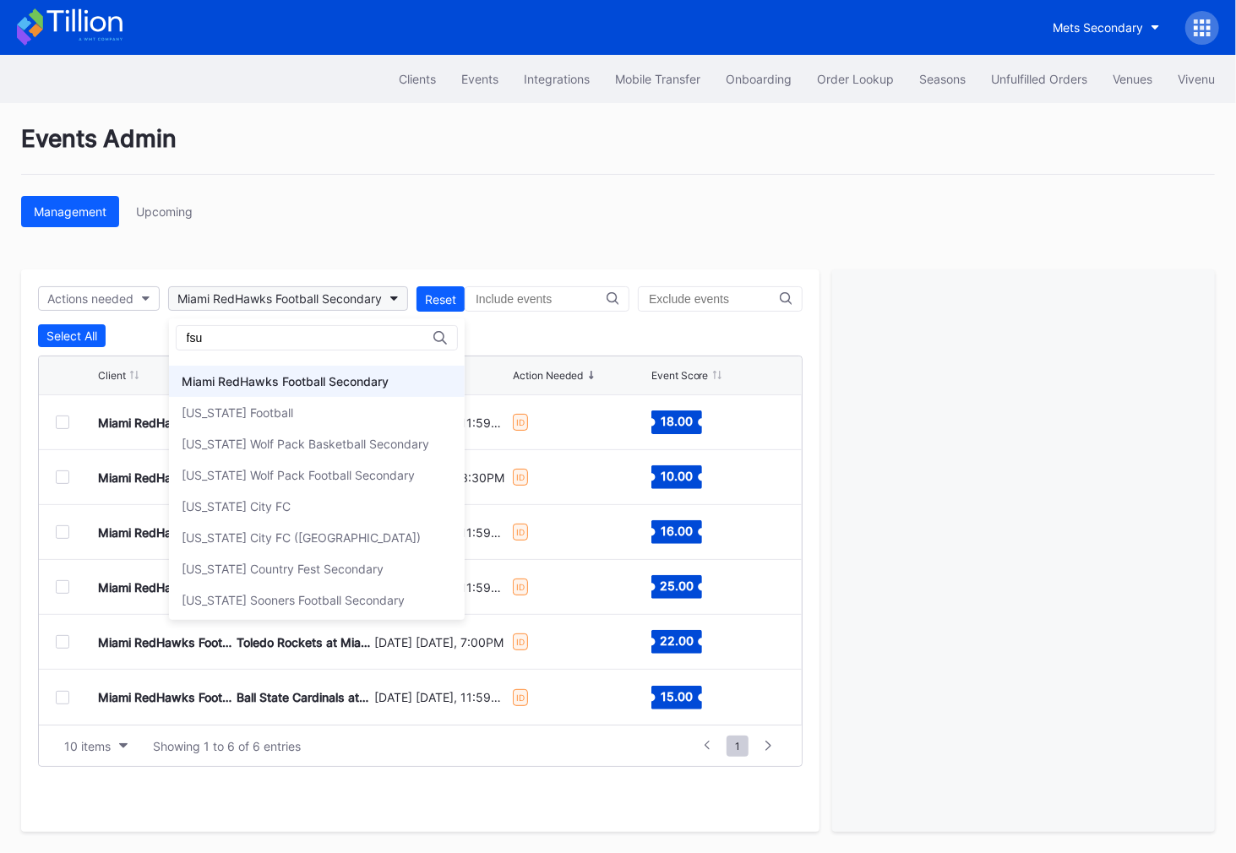
scroll to position [0, 0]
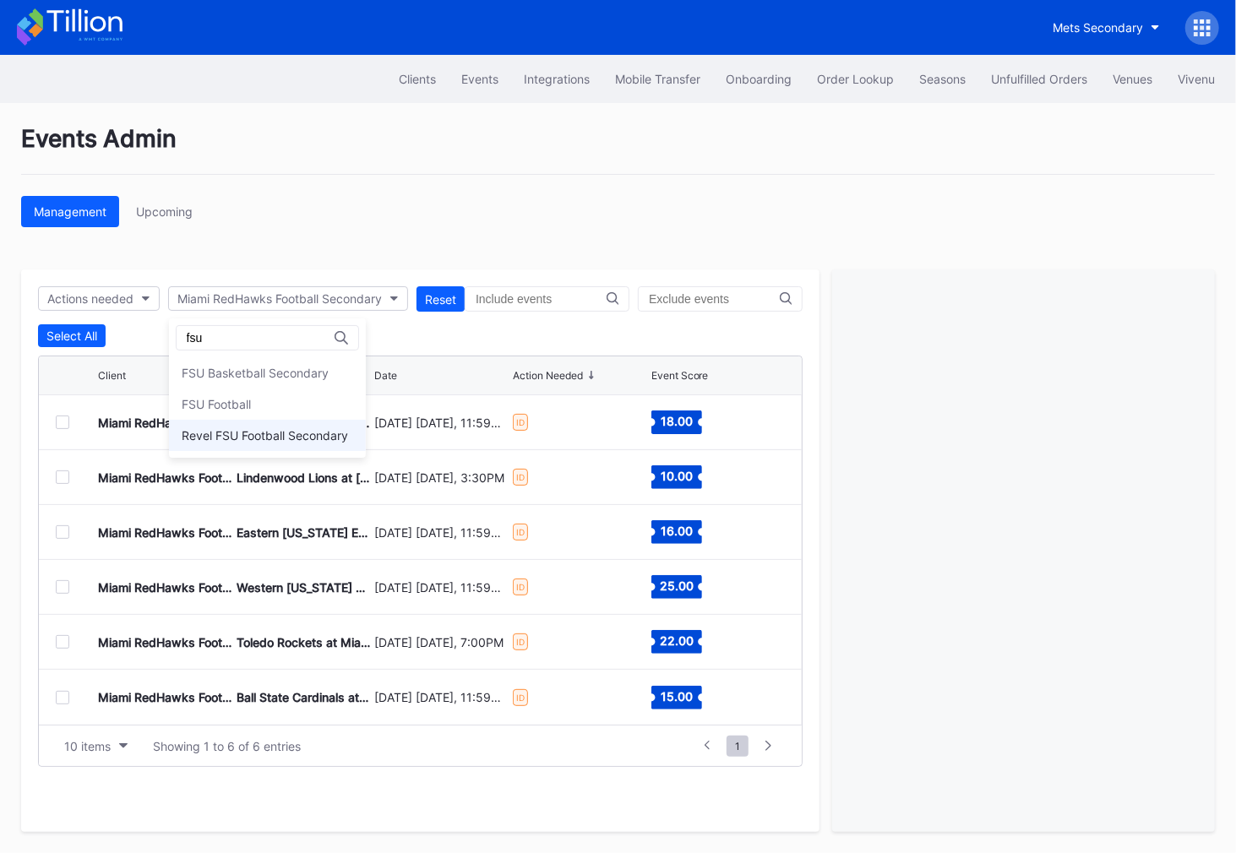
type input "fsu"
click at [264, 421] on div "Revel FSU Football Secondary" at bounding box center [267, 435] width 197 height 31
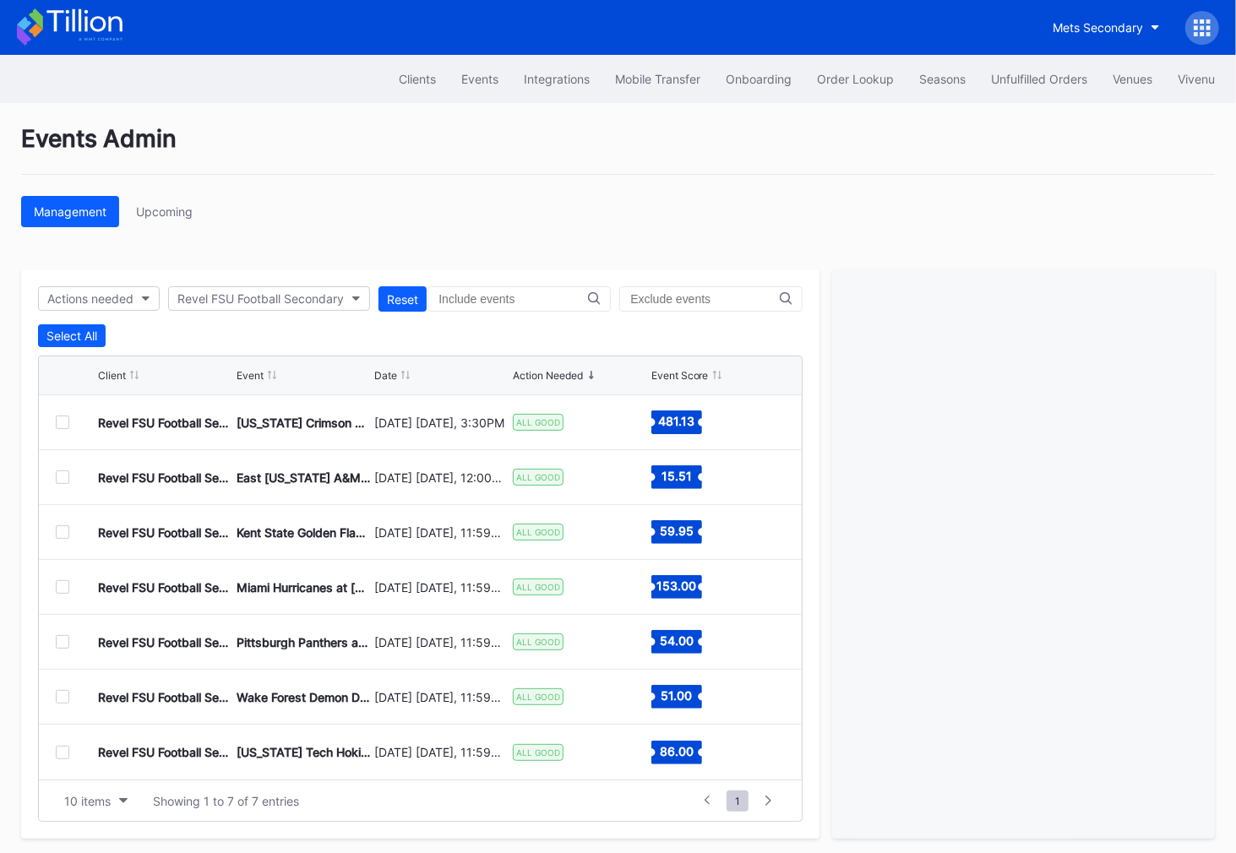
scroll to position [3, 0]
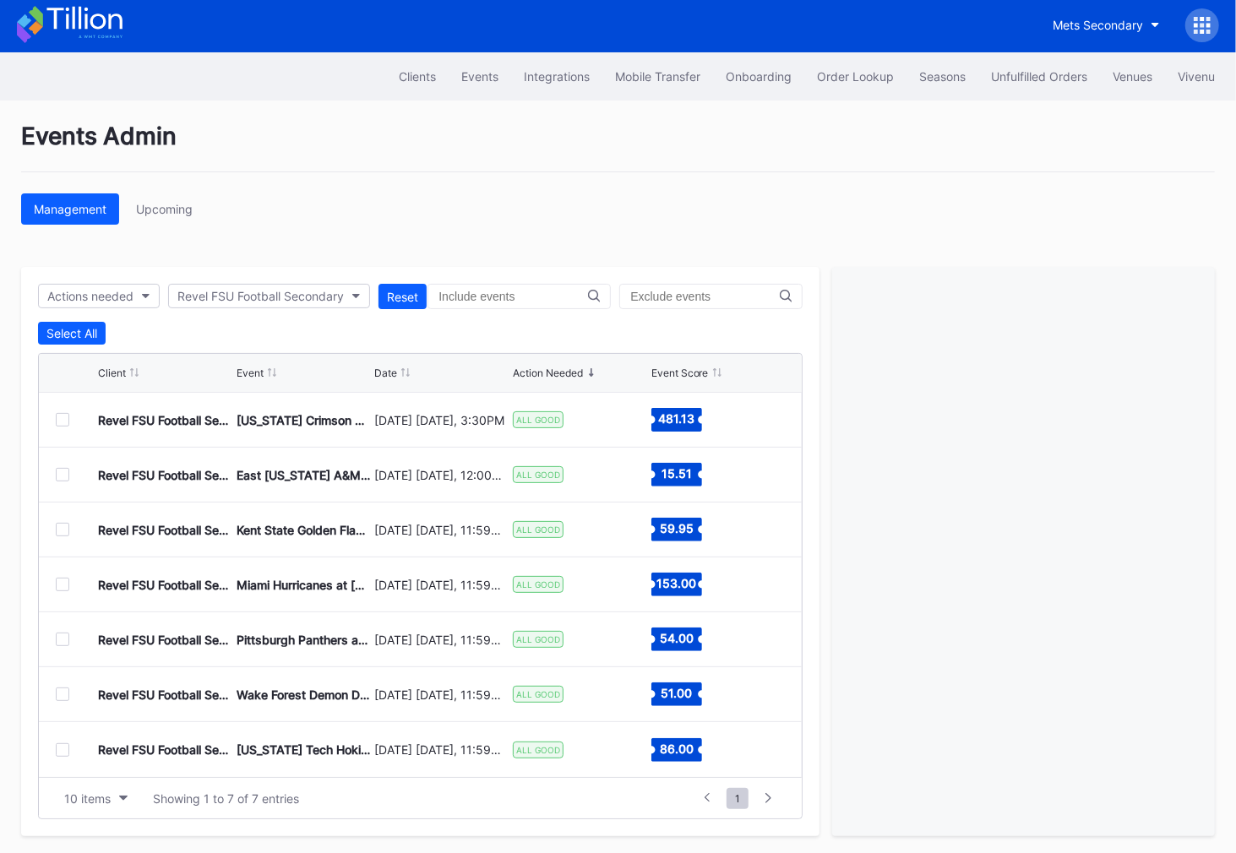
click at [60, 638] on div at bounding box center [63, 640] width 14 height 14
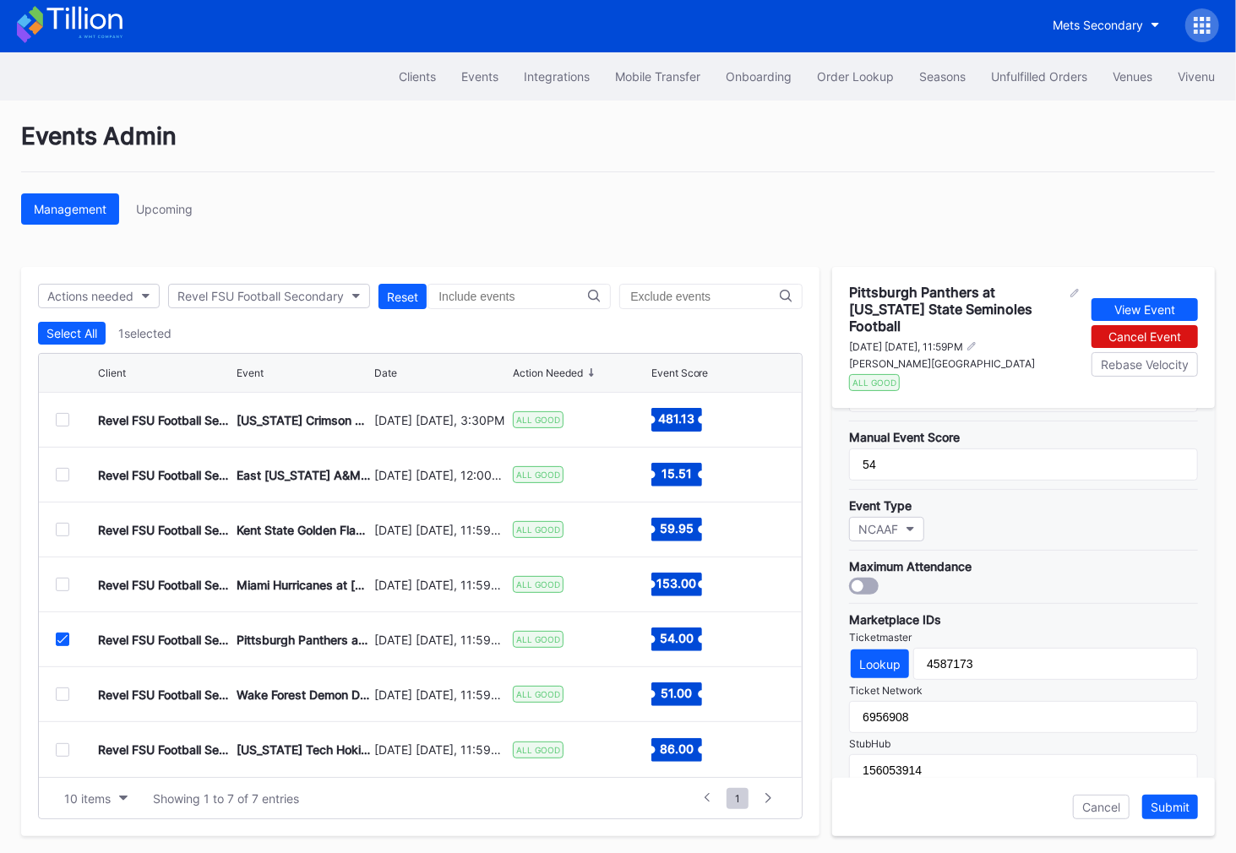
scroll to position [541, 0]
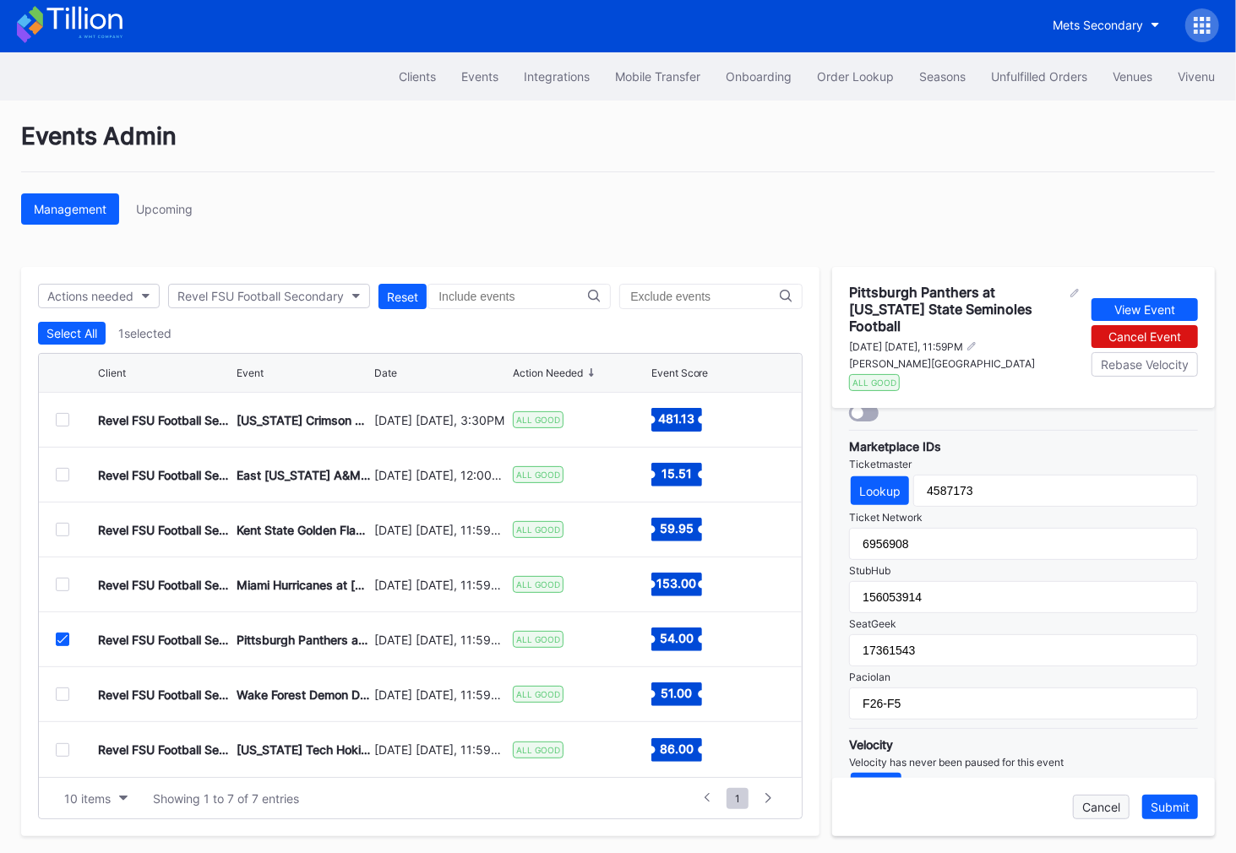
click at [1101, 800] on div "Cancel" at bounding box center [1101, 807] width 38 height 14
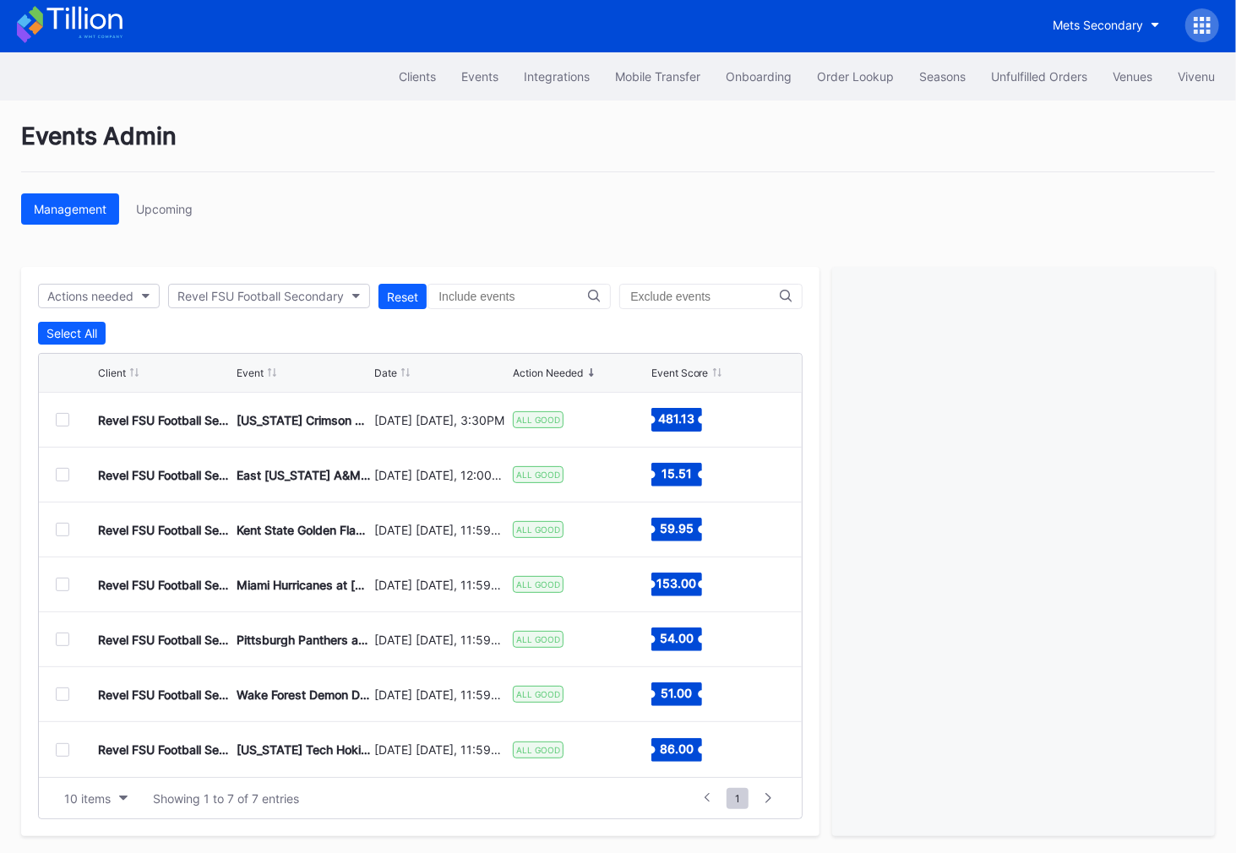
click at [57, 692] on div at bounding box center [63, 695] width 14 height 14
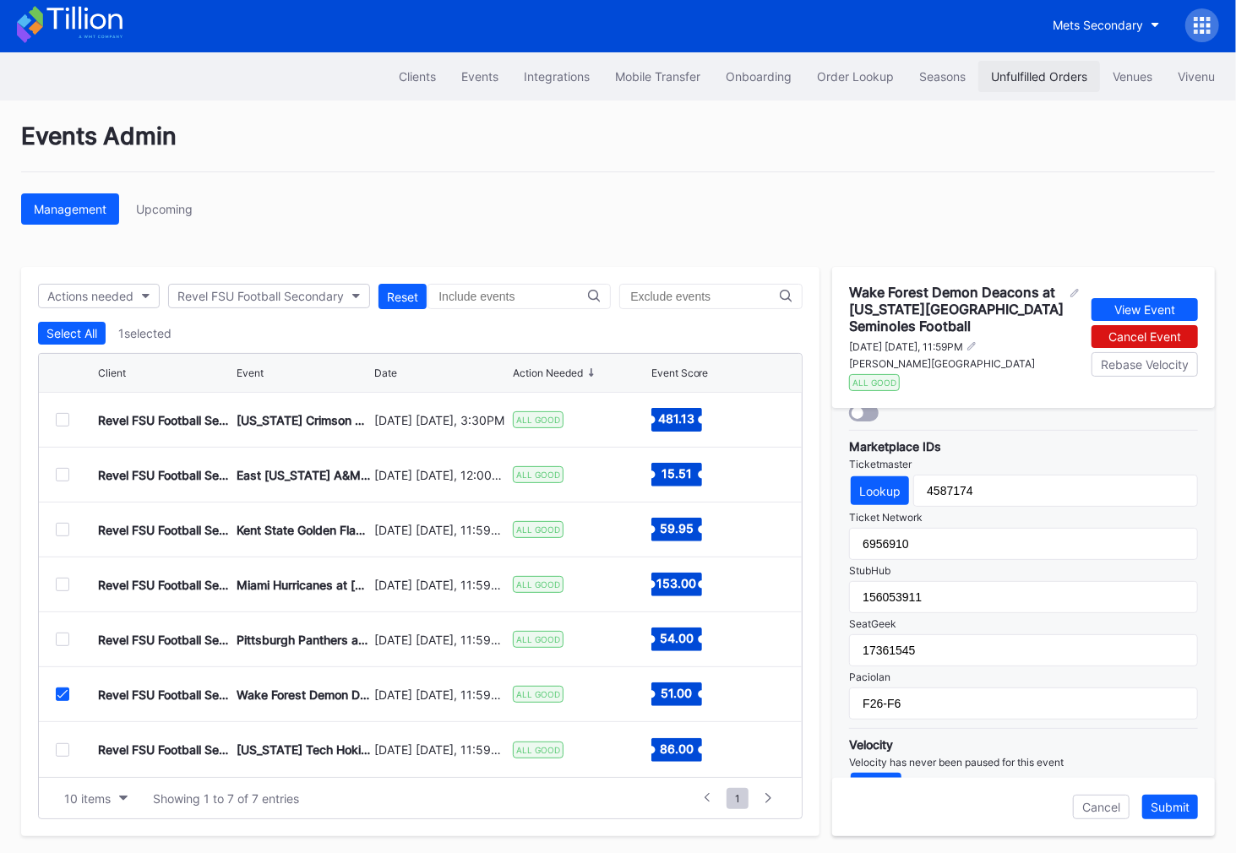
click at [1011, 74] on div "Unfulfilled Orders" at bounding box center [1039, 76] width 96 height 14
